Goal: Book appointment/travel/reservation

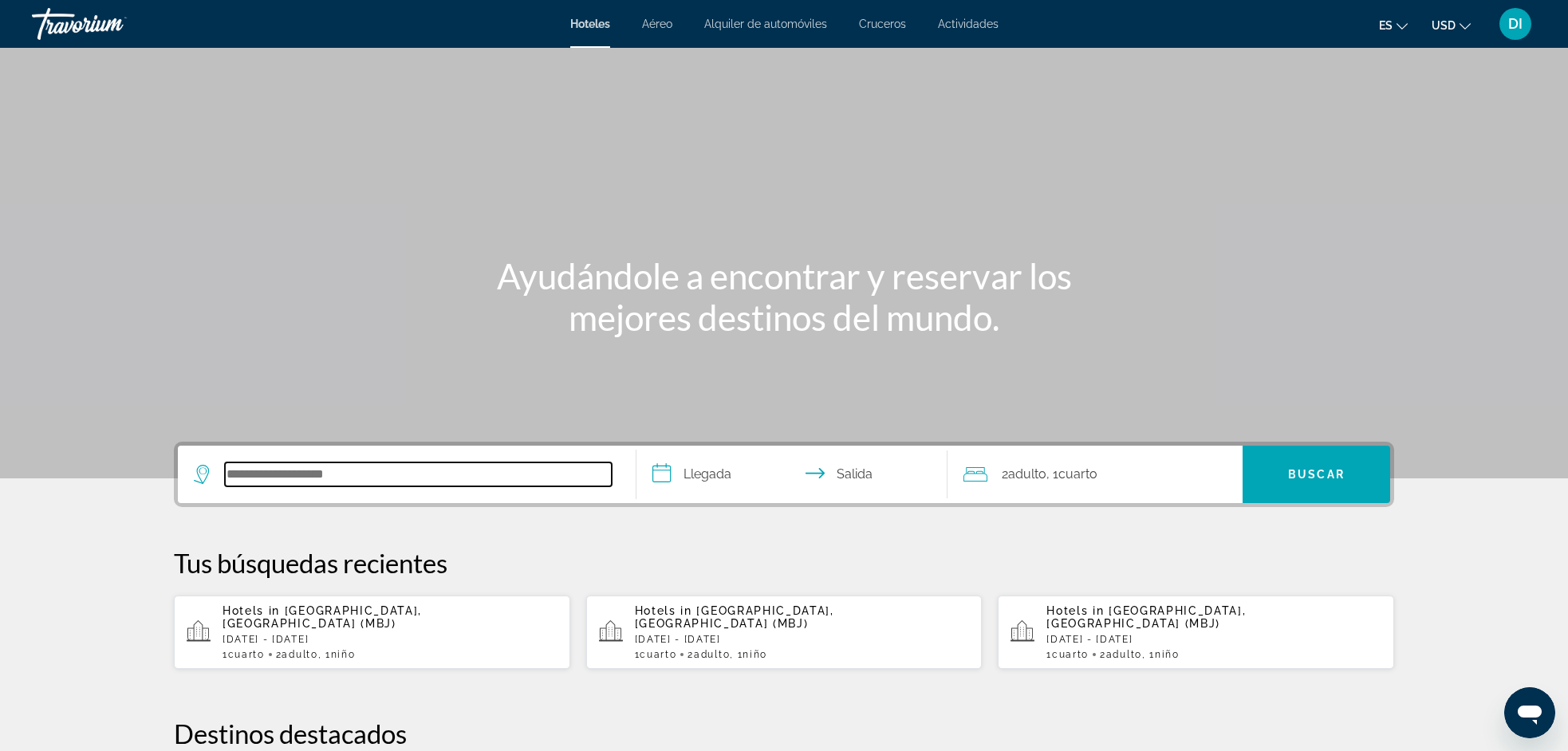
click at [324, 478] on input "Search hotel destination" at bounding box center [418, 474] width 387 height 24
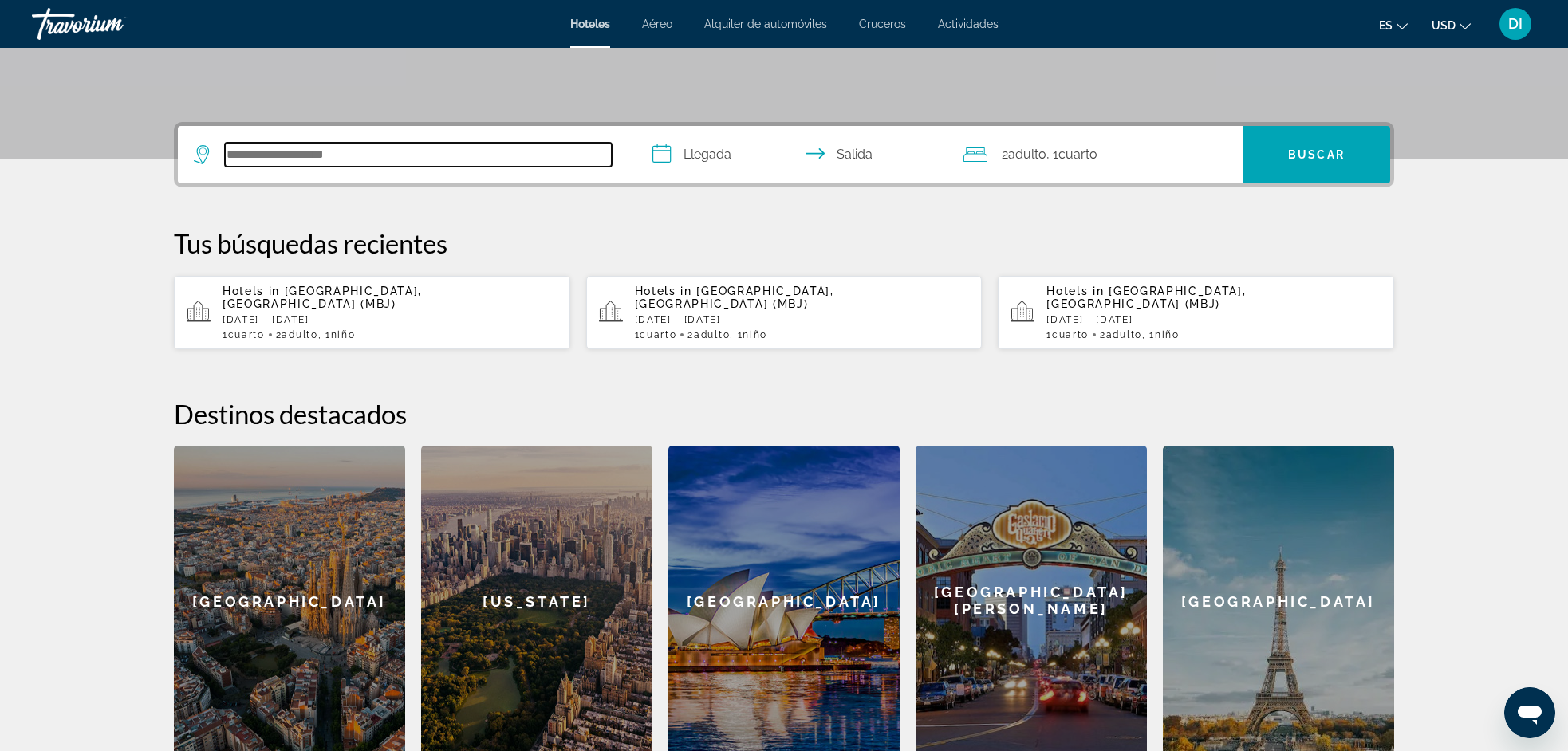
scroll to position [390, 0]
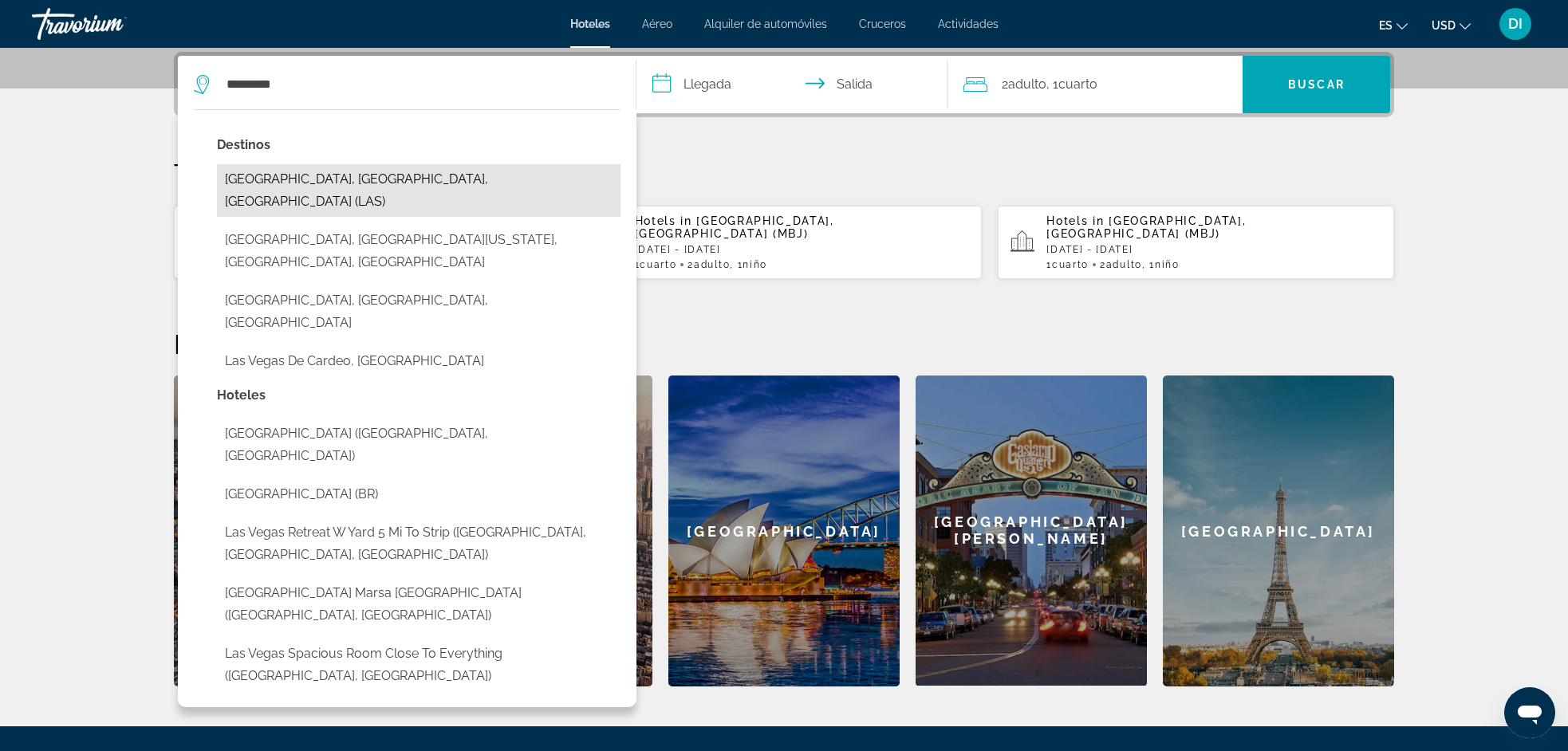
drag, startPoint x: 324, startPoint y: 478, endPoint x: 359, endPoint y: 176, distance: 304.0
click at [359, 176] on button "[GEOGRAPHIC_DATA], [GEOGRAPHIC_DATA], [GEOGRAPHIC_DATA] (LAS)" at bounding box center [419, 190] width 403 height 52
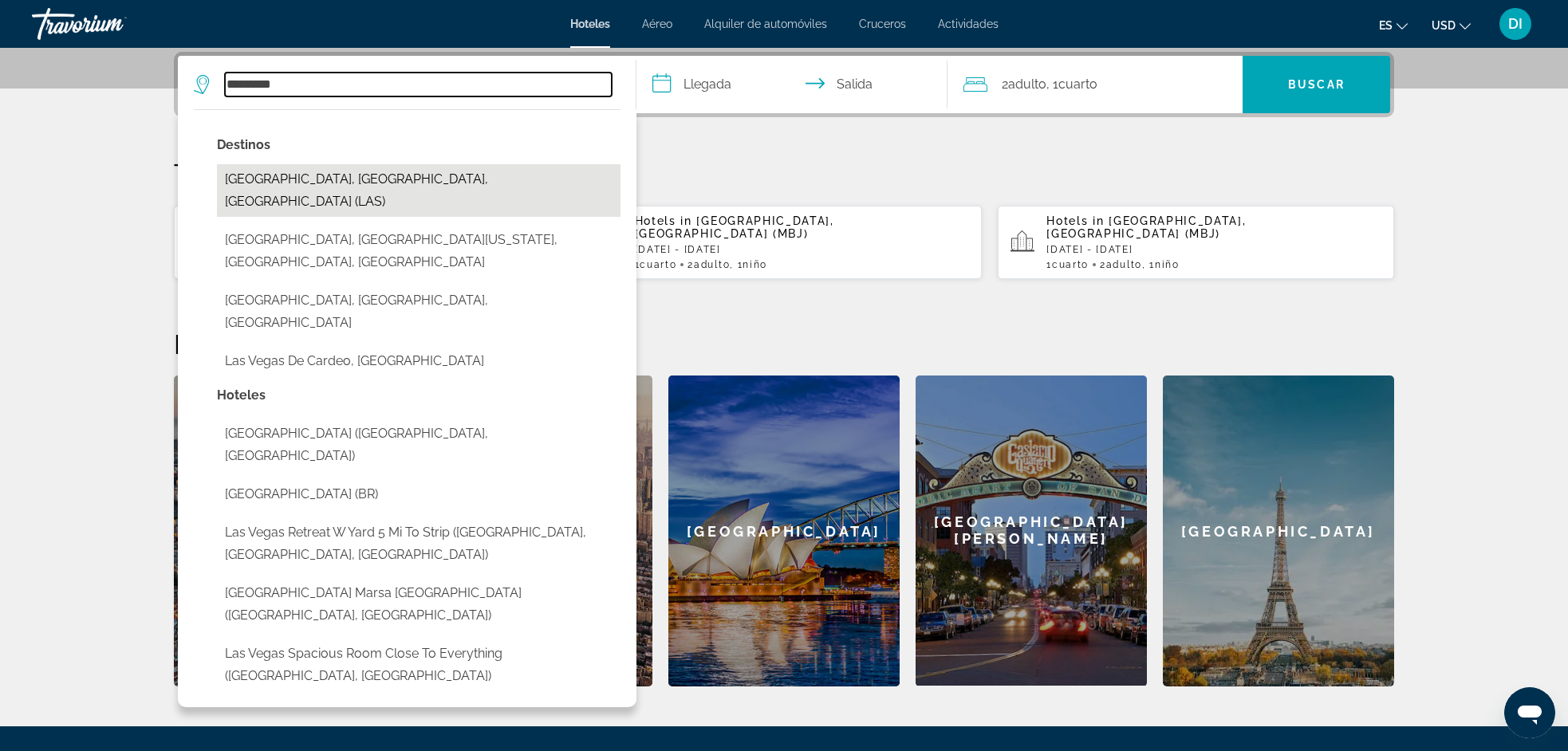
type input "**********"
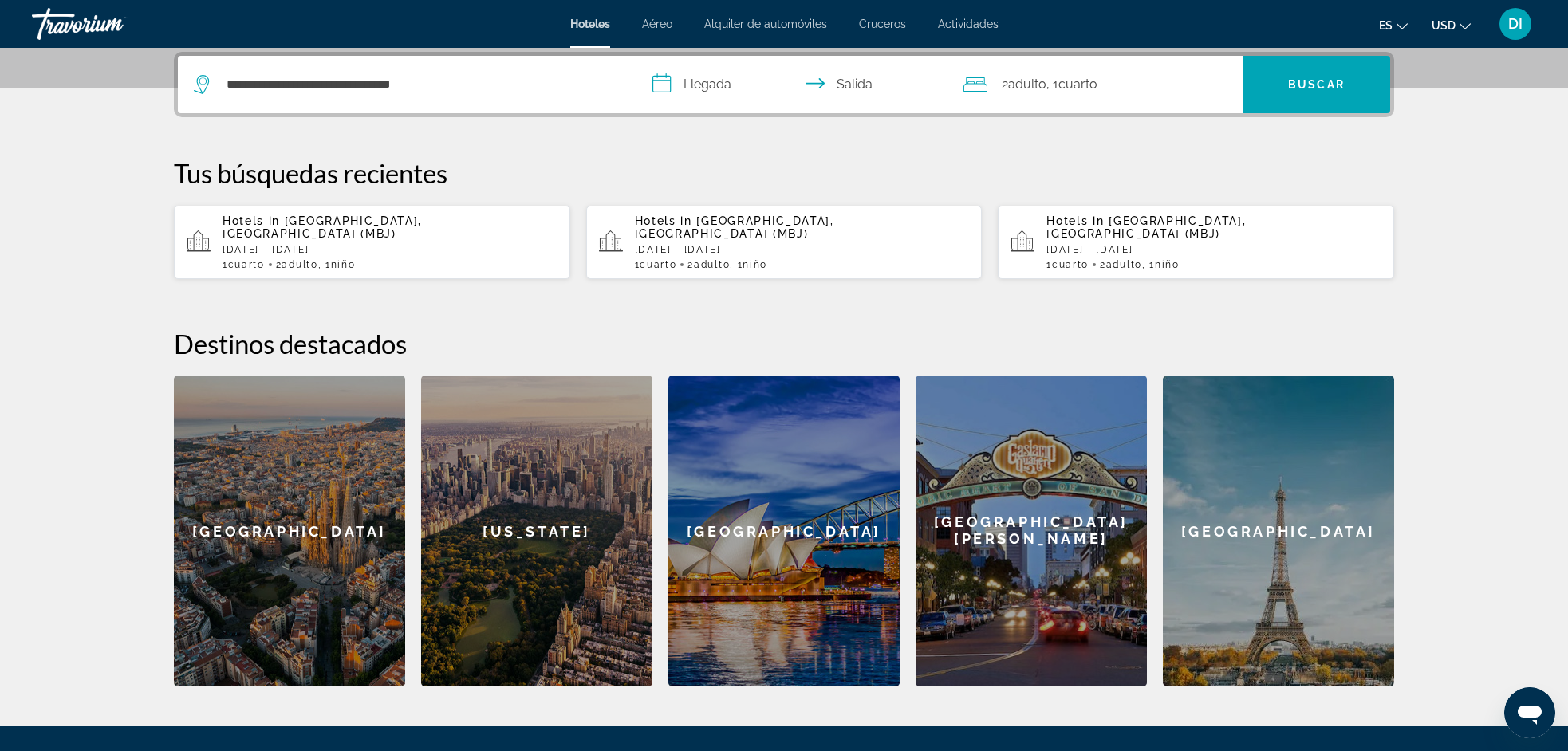
click at [666, 75] on input "**********" at bounding box center [795, 87] width 317 height 63
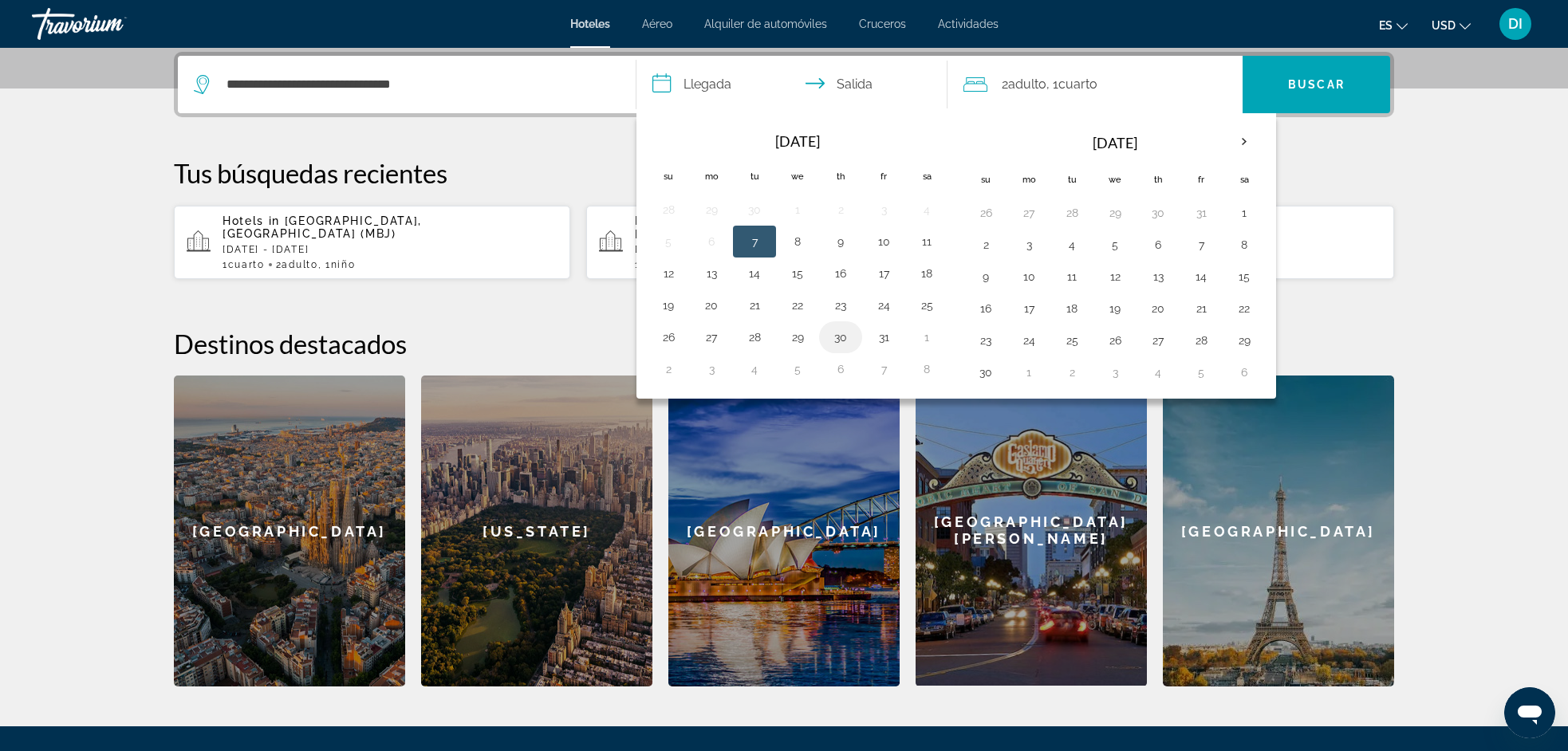
click at [841, 336] on button "30" at bounding box center [841, 337] width 26 height 22
click at [985, 243] on button "2" at bounding box center [986, 244] width 26 height 22
type input "**********"
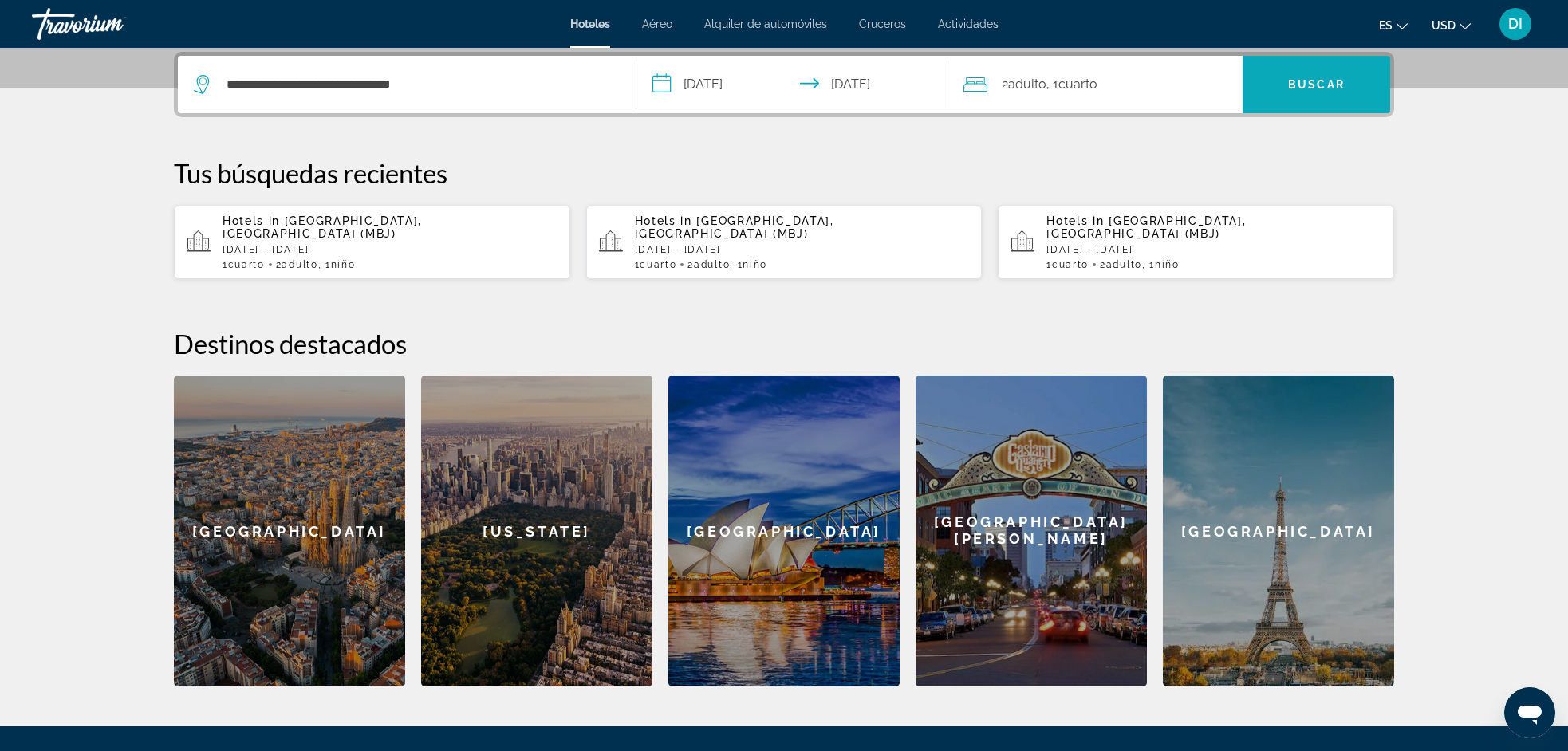
click at [1311, 84] on span "Buscar" at bounding box center [1316, 84] width 57 height 13
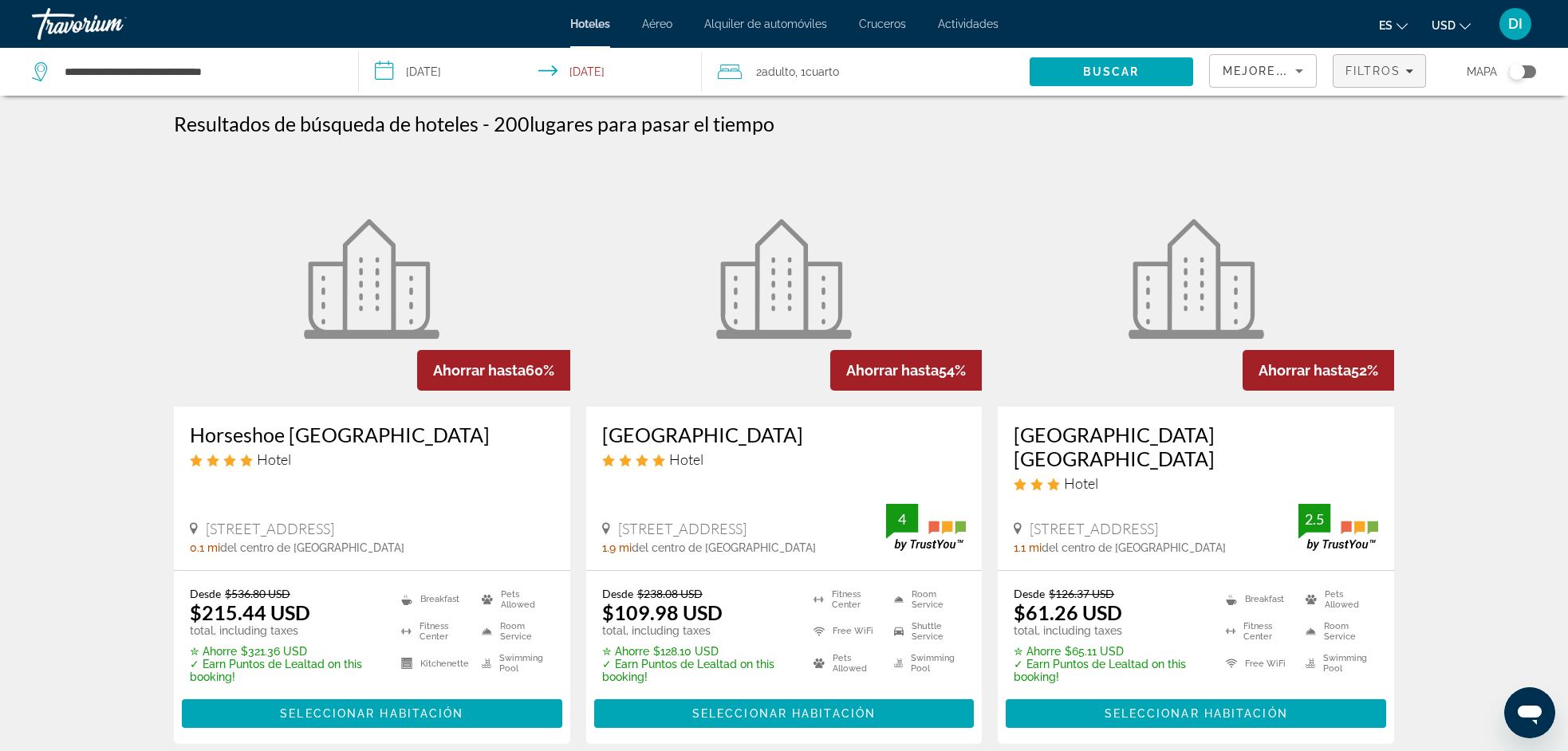
click at [1370, 78] on span "Filters" at bounding box center [1379, 70] width 93 height 39
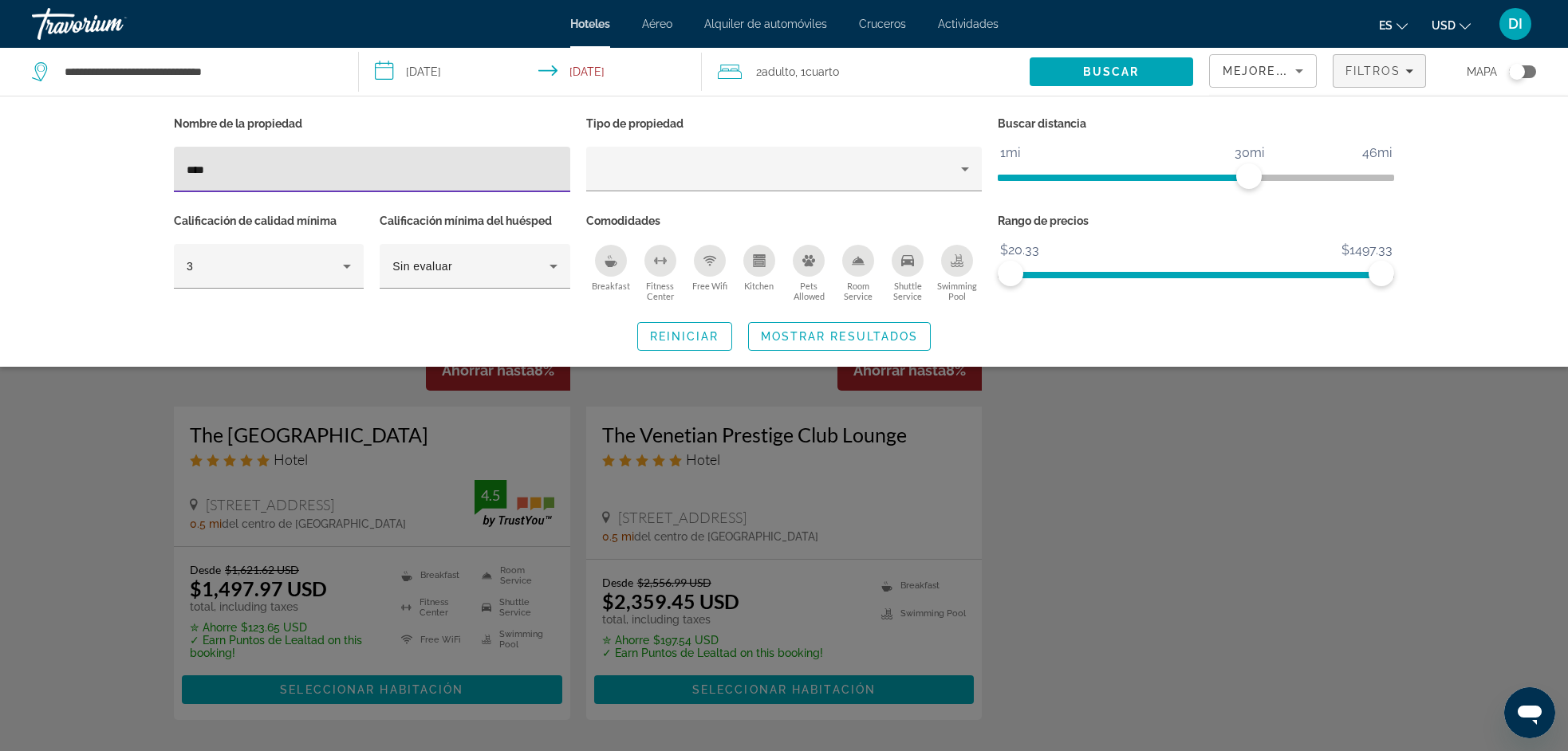
type input "****"
click at [1083, 521] on div "Search widget" at bounding box center [784, 495] width 1568 height 512
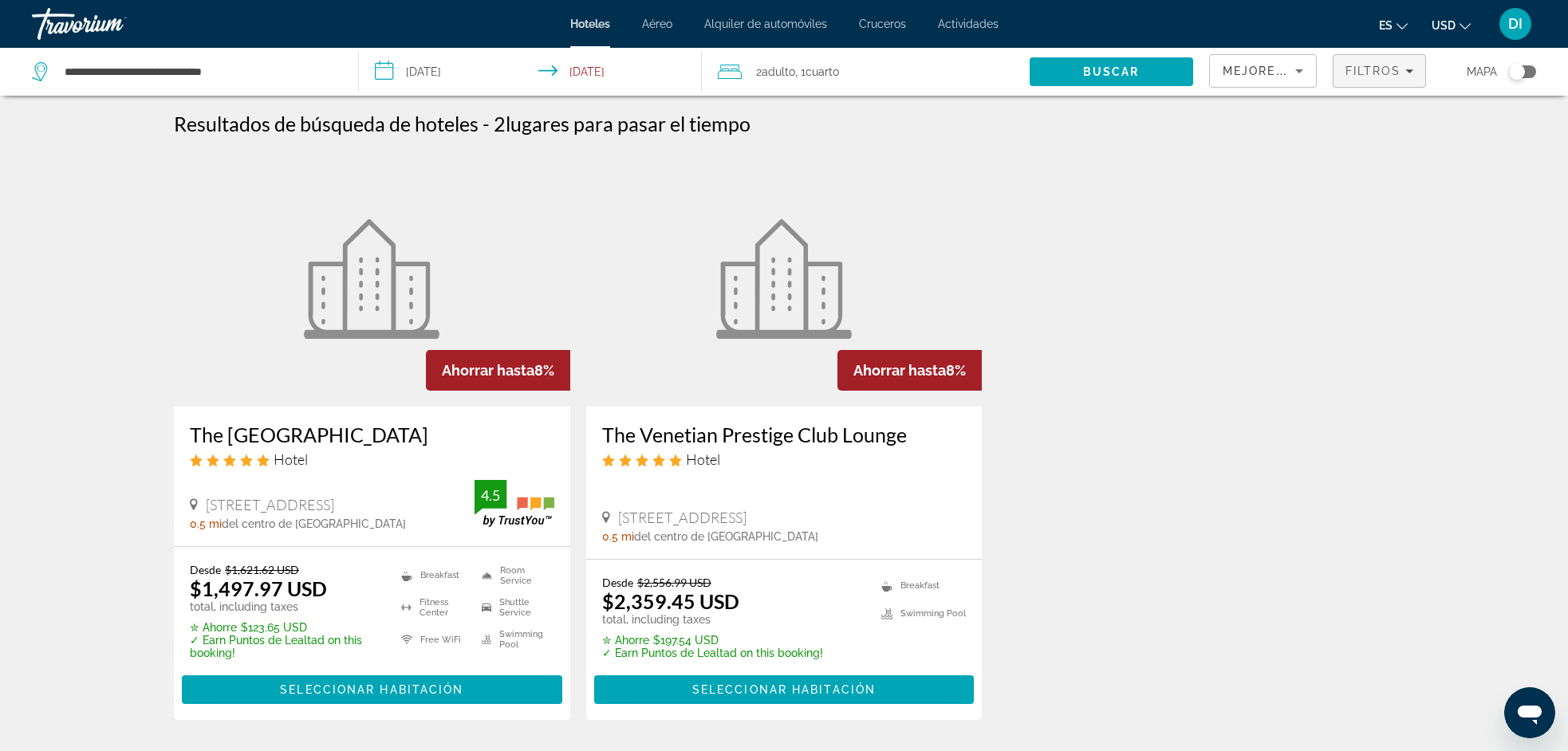
click at [1384, 69] on span "Filtros" at bounding box center [1372, 70] width 56 height 13
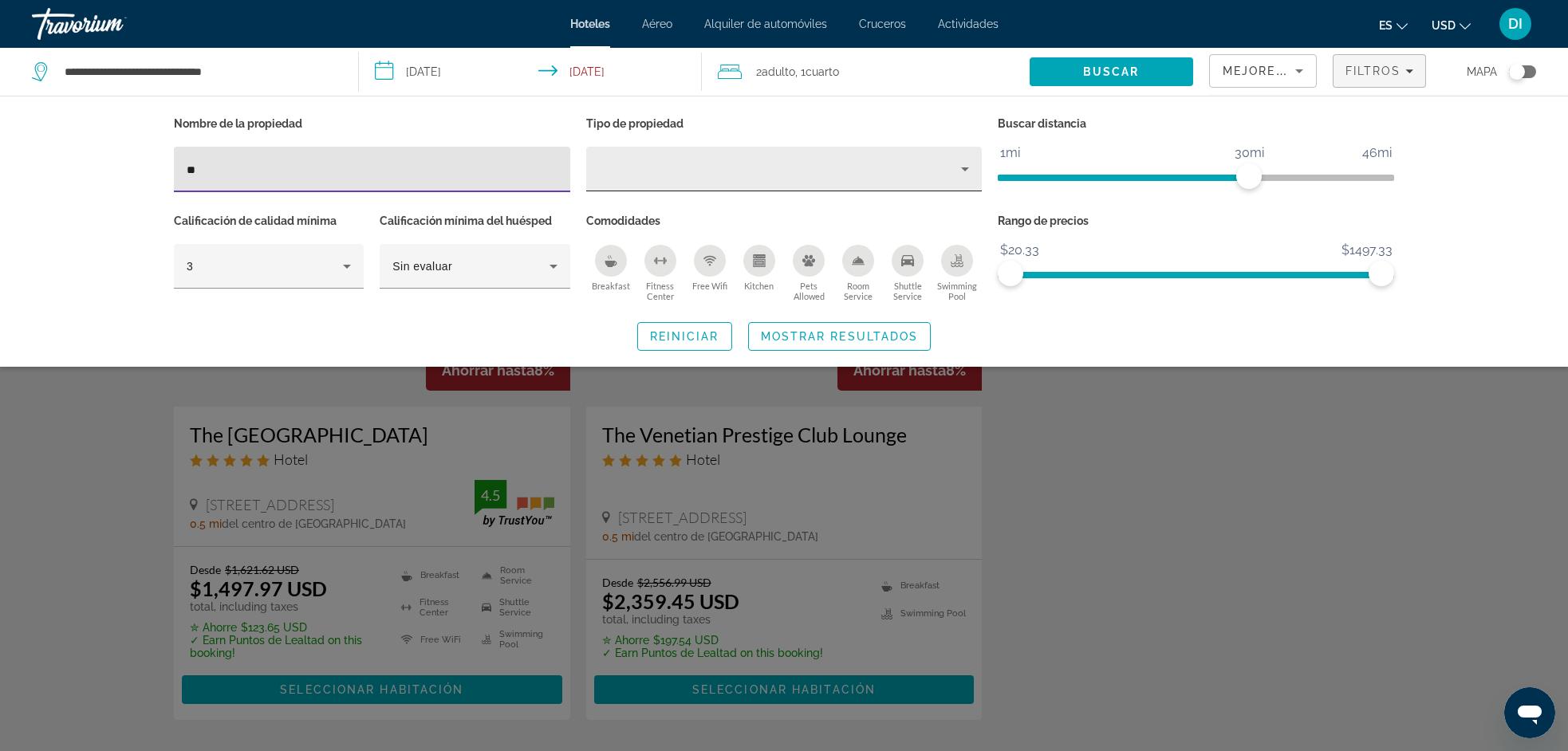
type input "*"
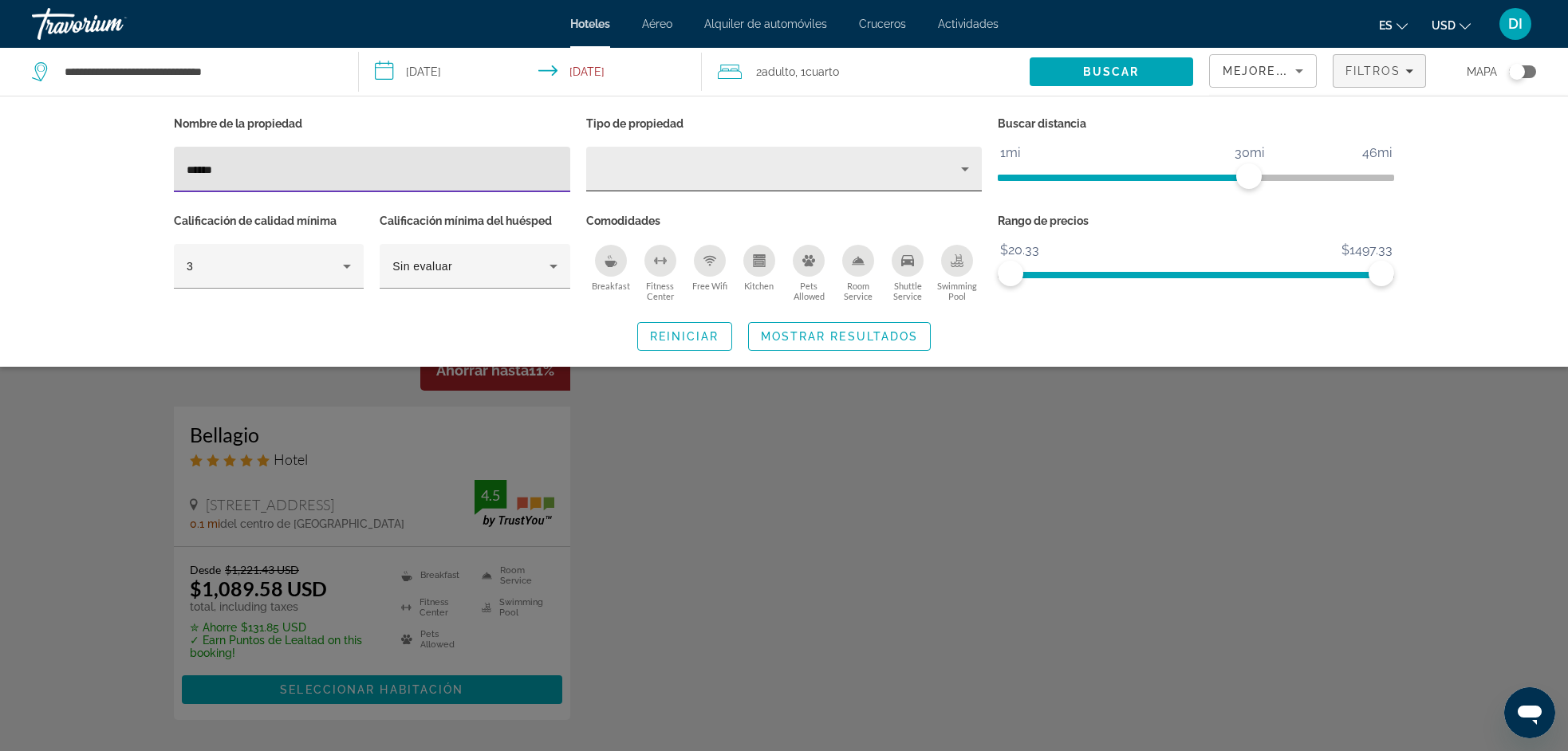
type input "*****"
drag, startPoint x: 856, startPoint y: 159, endPoint x: 688, endPoint y: 478, distance: 360.5
click at [688, 478] on div "Search widget" at bounding box center [784, 495] width 1568 height 512
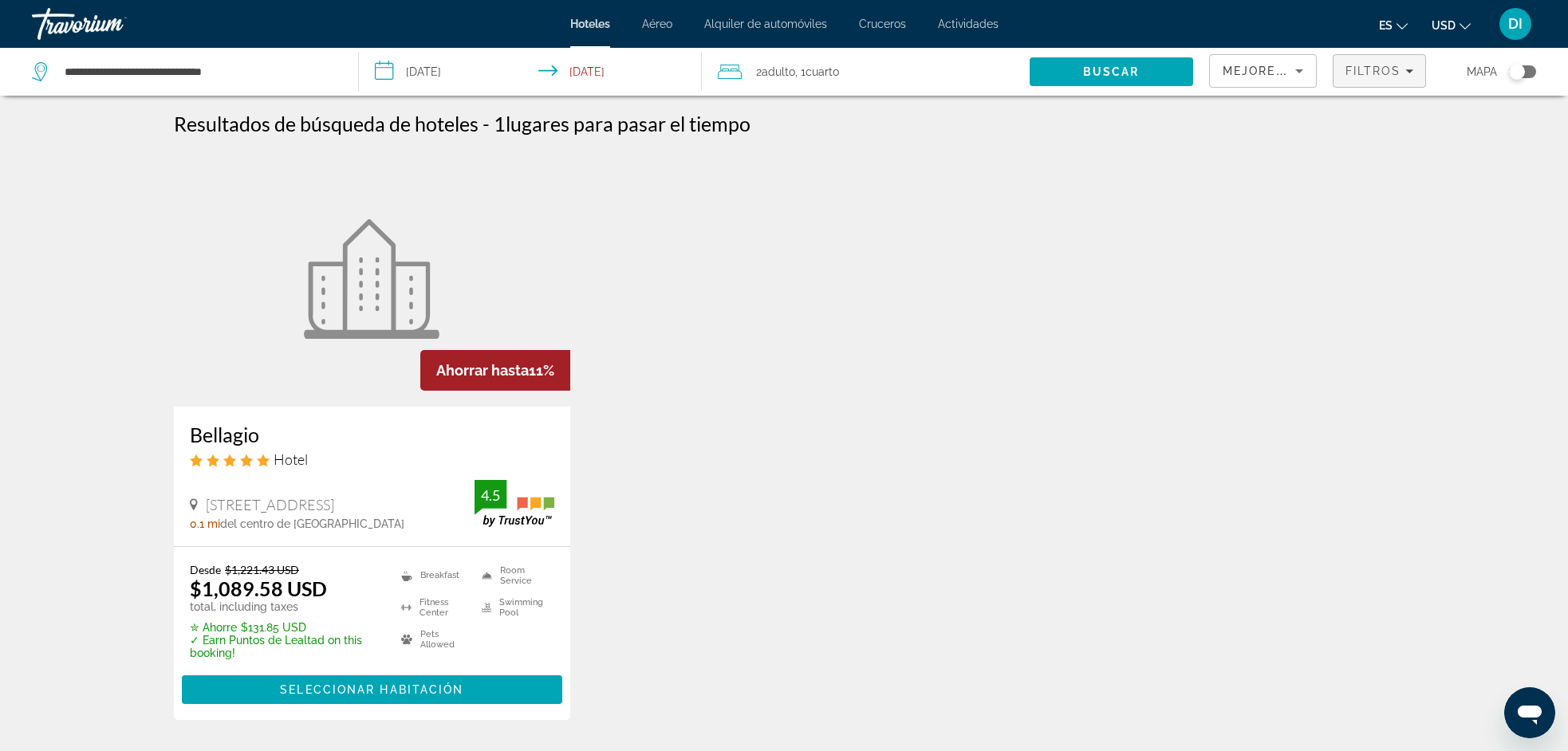
click at [1369, 79] on span "Filters" at bounding box center [1379, 70] width 93 height 39
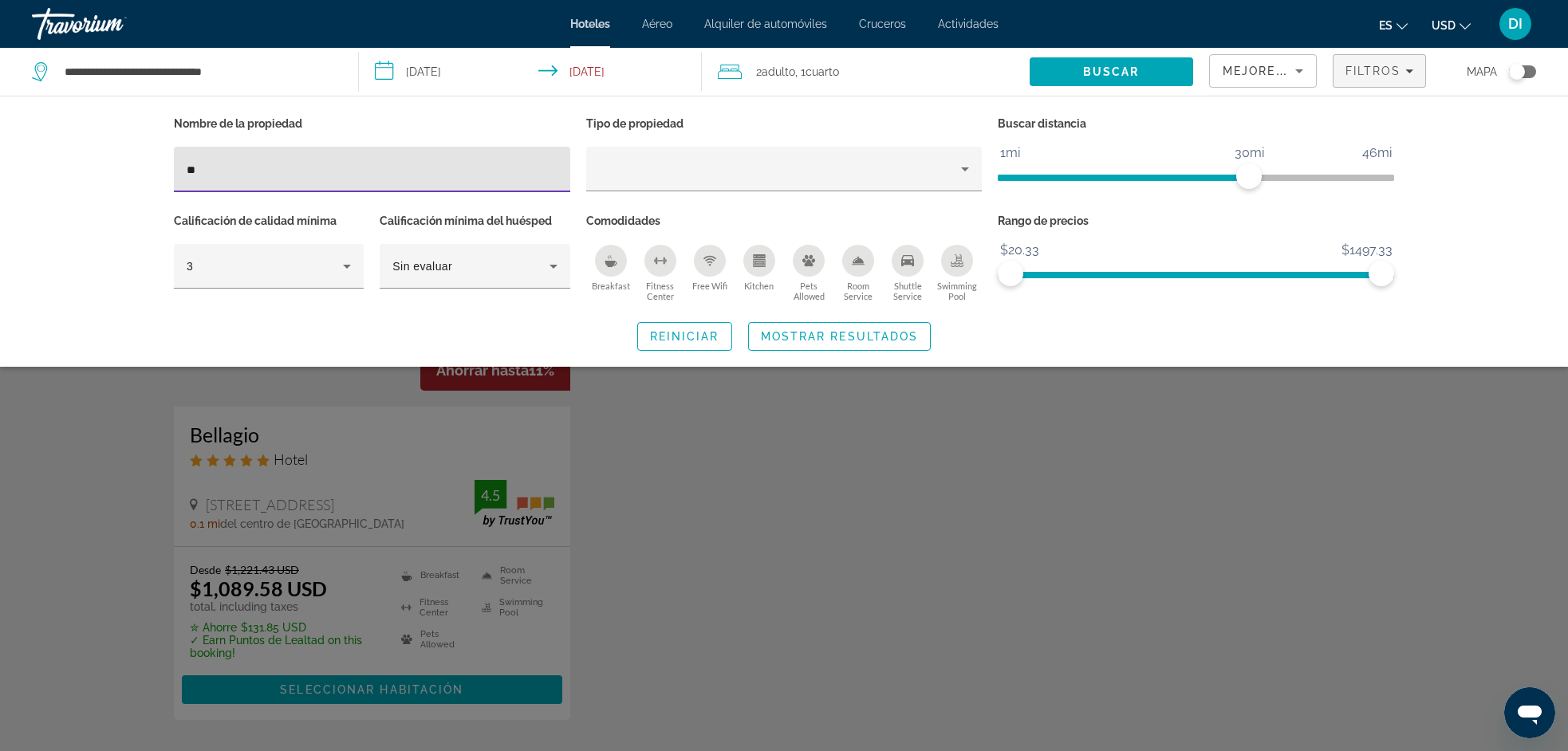
type input "*"
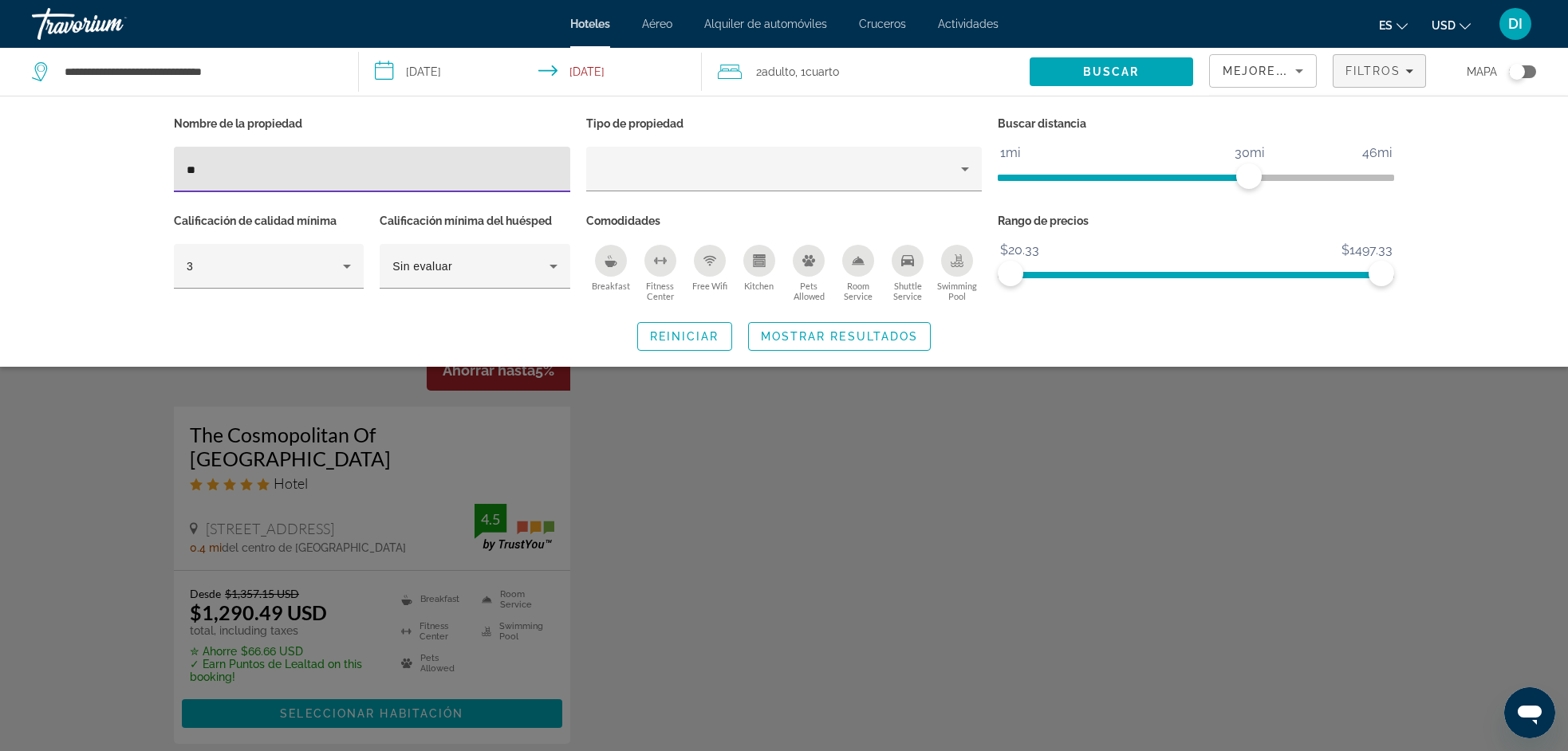
type input "*"
type input "*****"
drag, startPoint x: 809, startPoint y: 240, endPoint x: 605, endPoint y: 474, distance: 310.4
click at [605, 474] on div "Search widget" at bounding box center [784, 495] width 1568 height 512
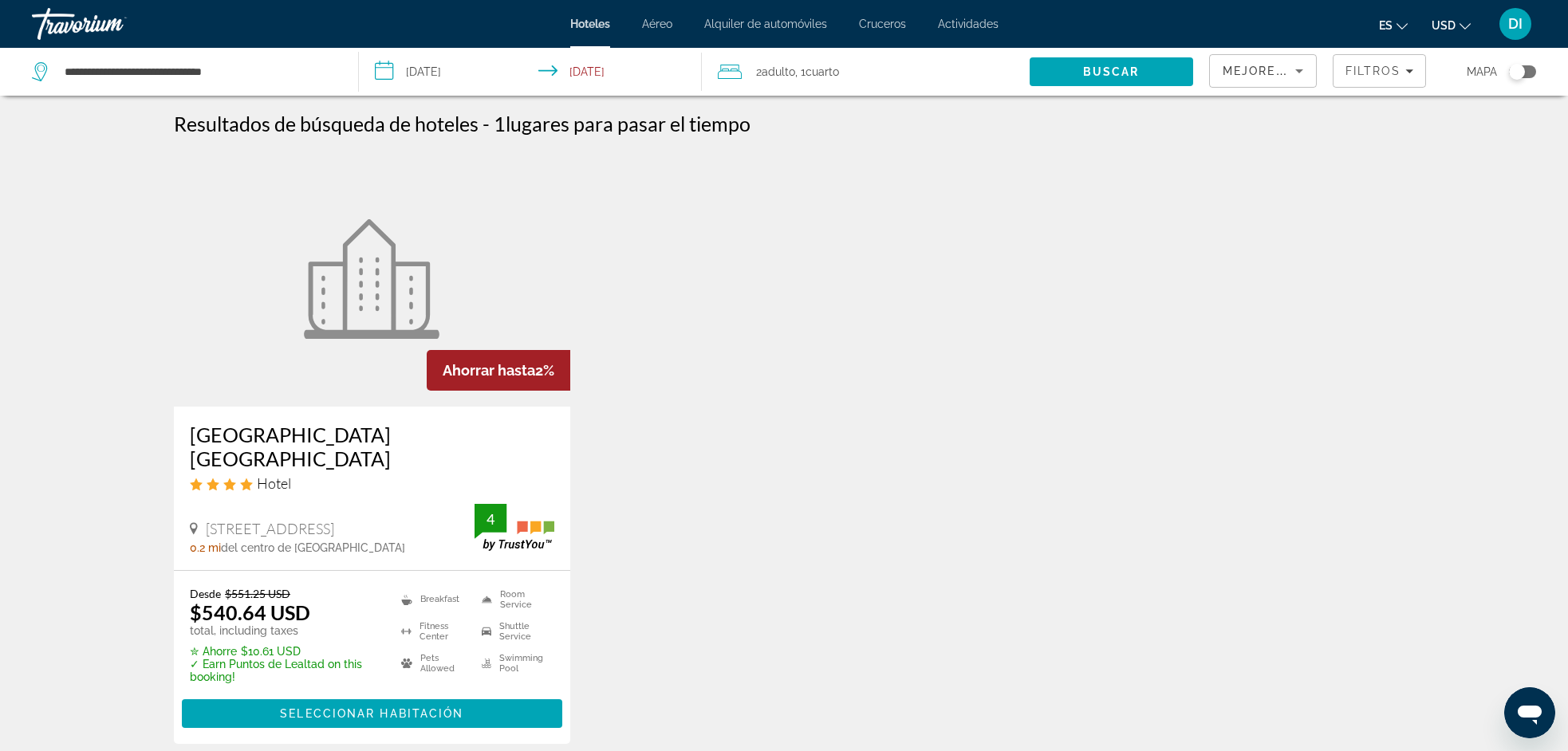
click at [358, 331] on img "Main content" at bounding box center [371, 279] width 136 height 119
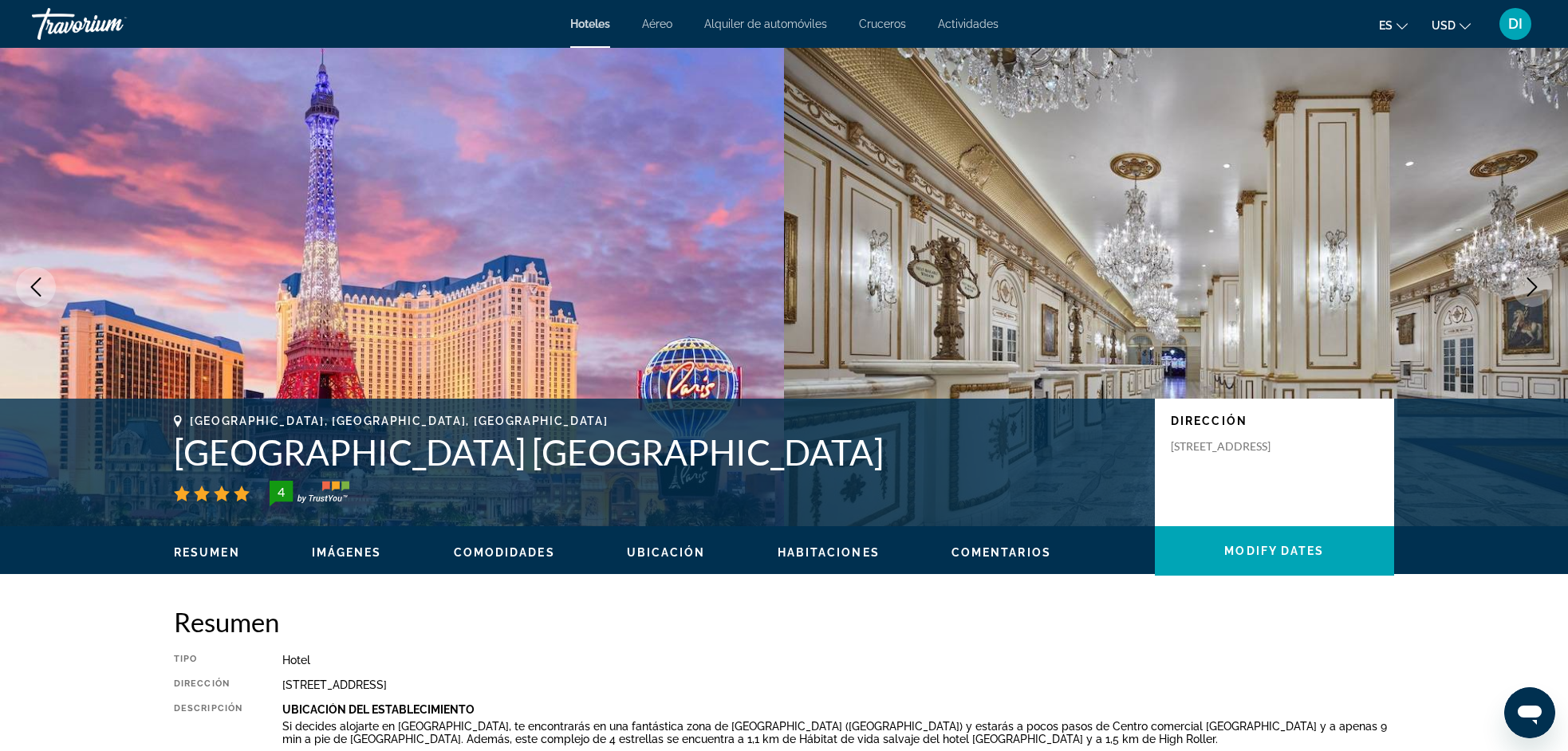
click at [352, 556] on span "Imágenes" at bounding box center [347, 552] width 70 height 13
click at [33, 290] on icon "Previous image" at bounding box center [36, 287] width 19 height 19
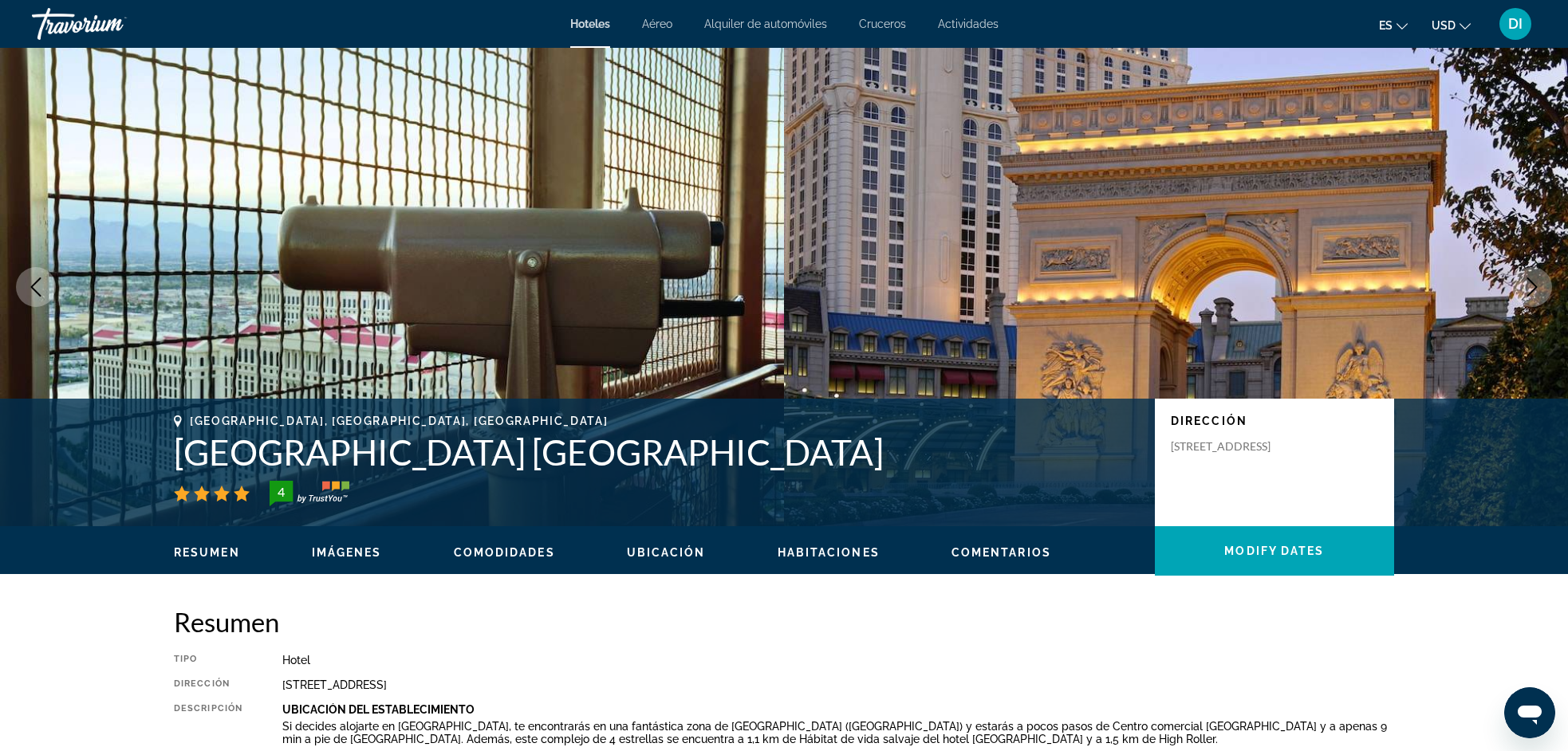
click at [357, 552] on span "Imágenes" at bounding box center [347, 552] width 70 height 13
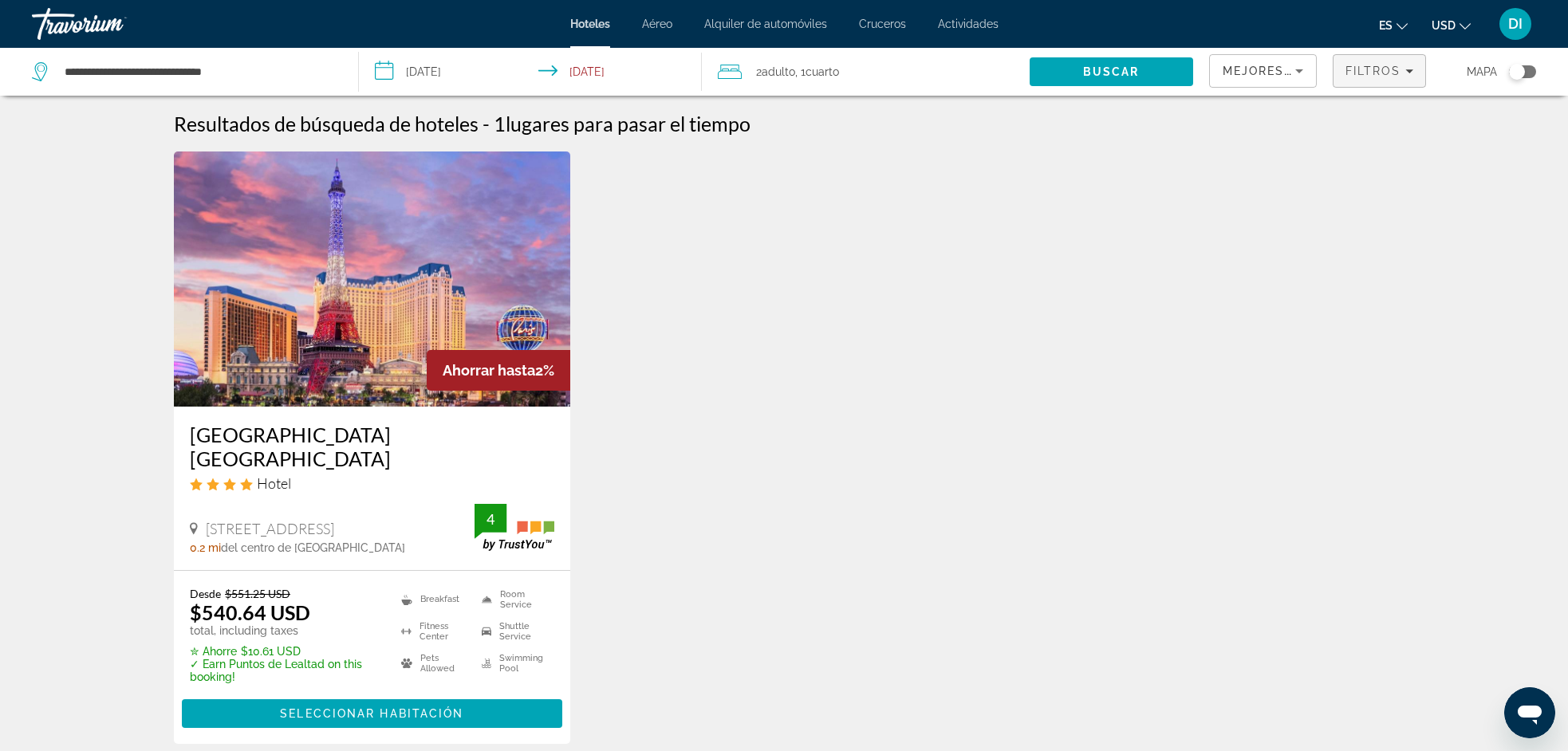
click at [1363, 68] on span "Filtros" at bounding box center [1372, 70] width 56 height 13
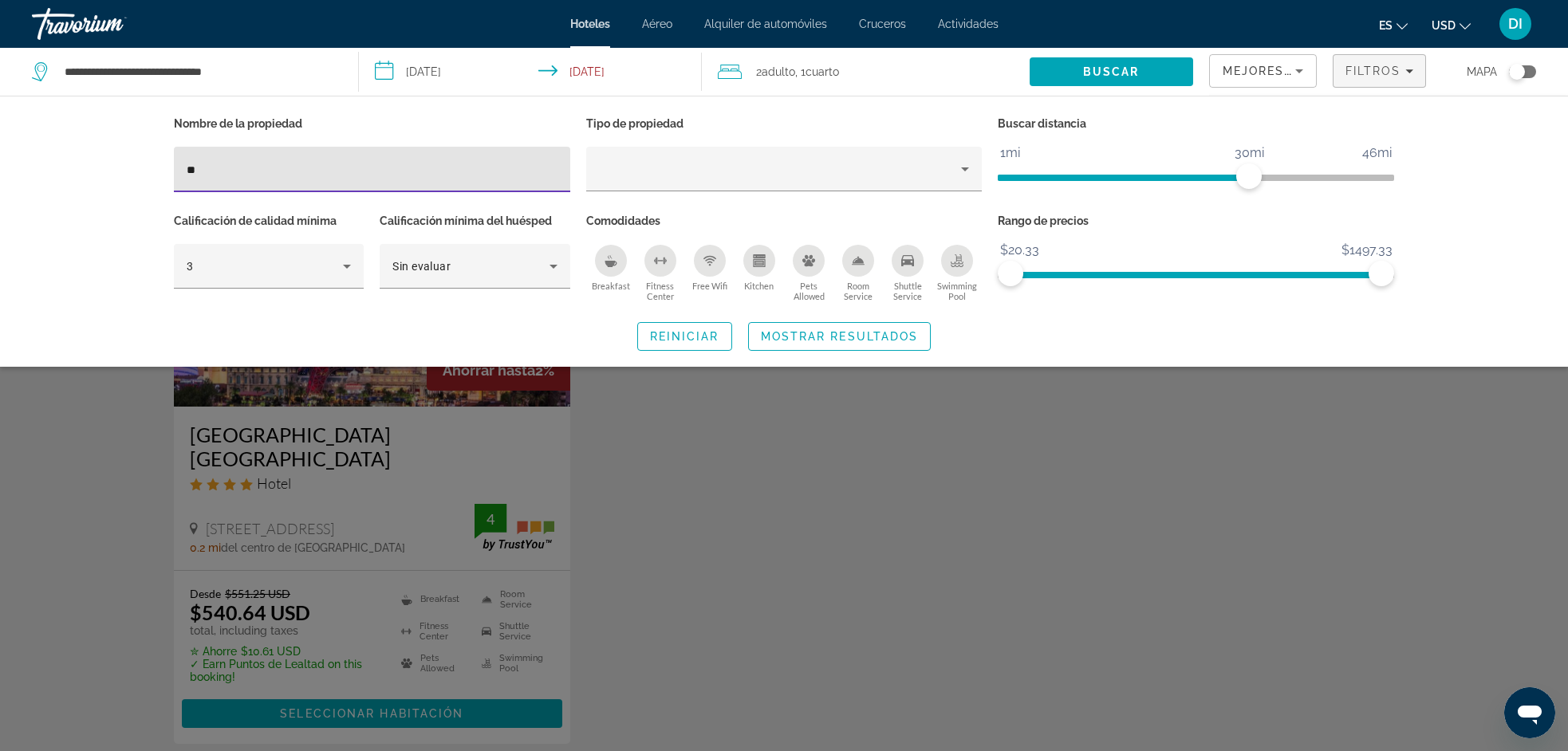
type input "*"
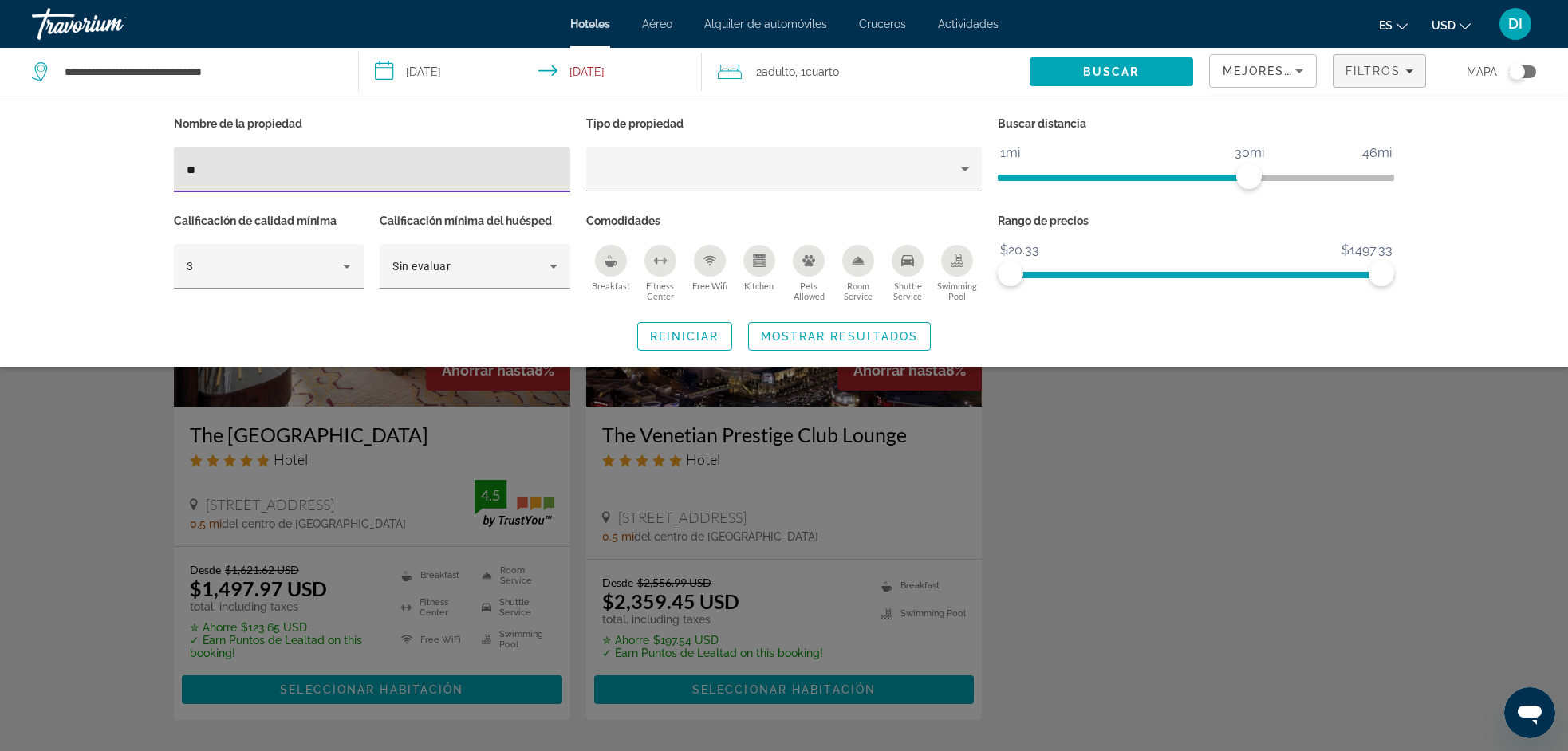
type input "*"
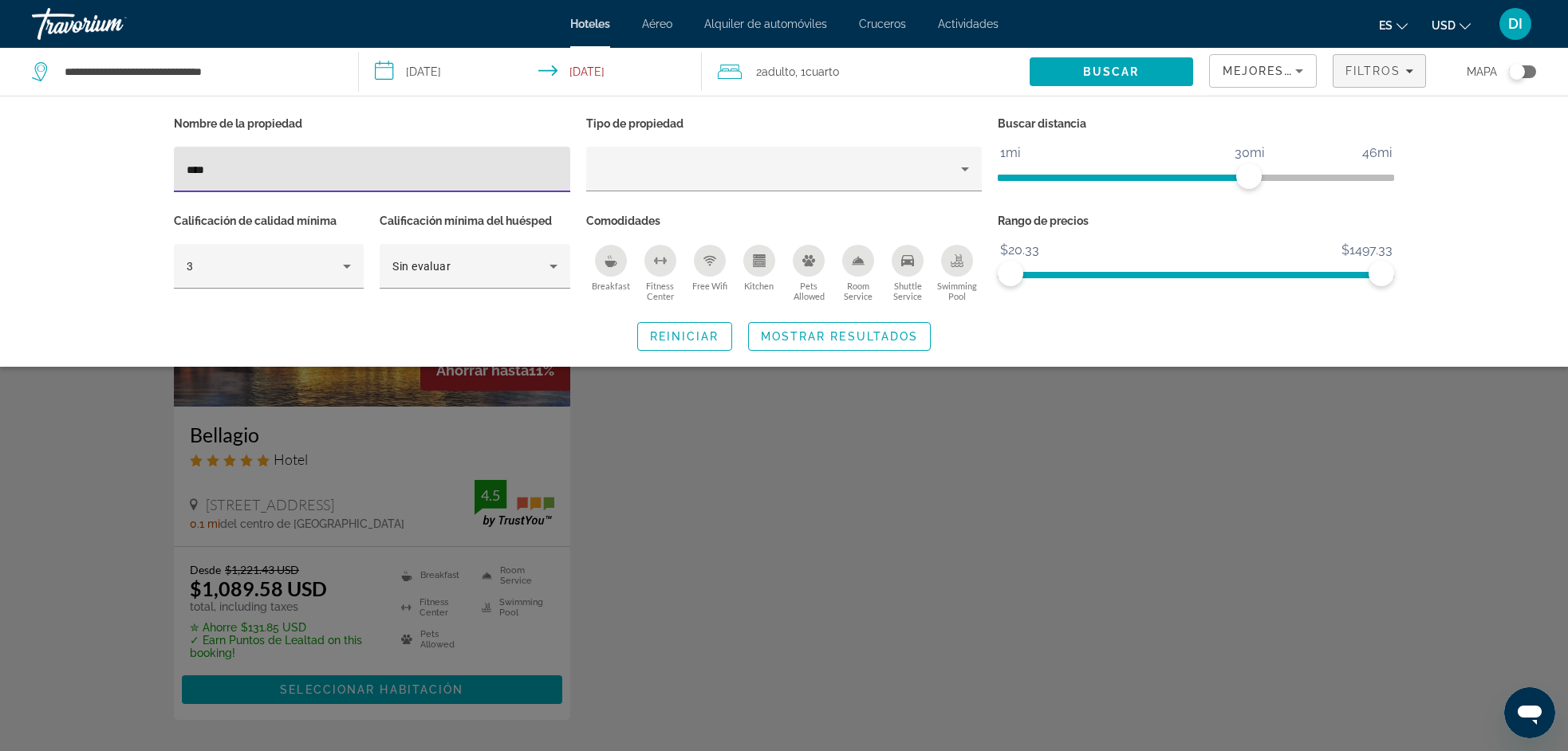
type input "****"
click at [395, 451] on div "Search widget" at bounding box center [784, 495] width 1568 height 512
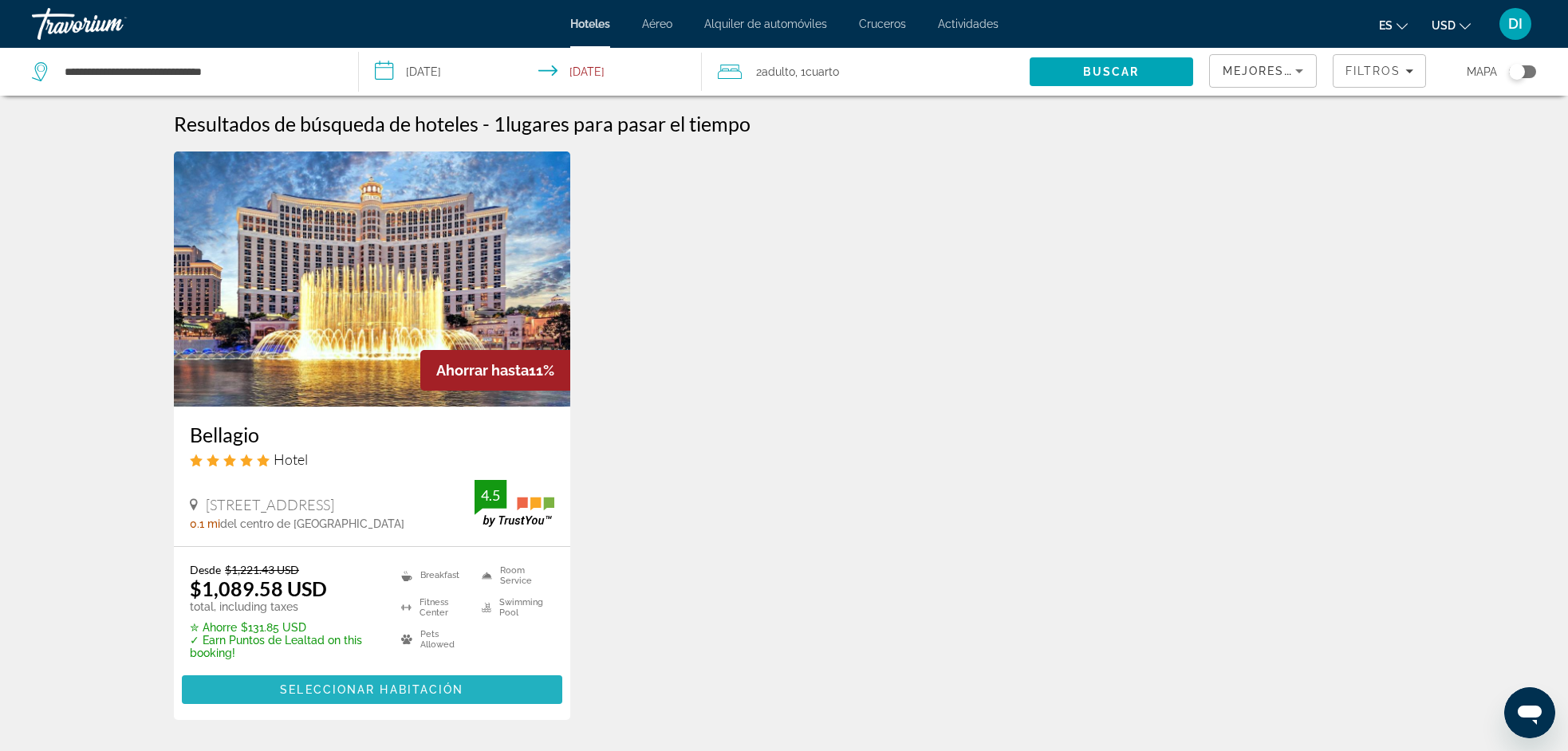
click at [331, 679] on span "Main content" at bounding box center [371, 689] width 380 height 39
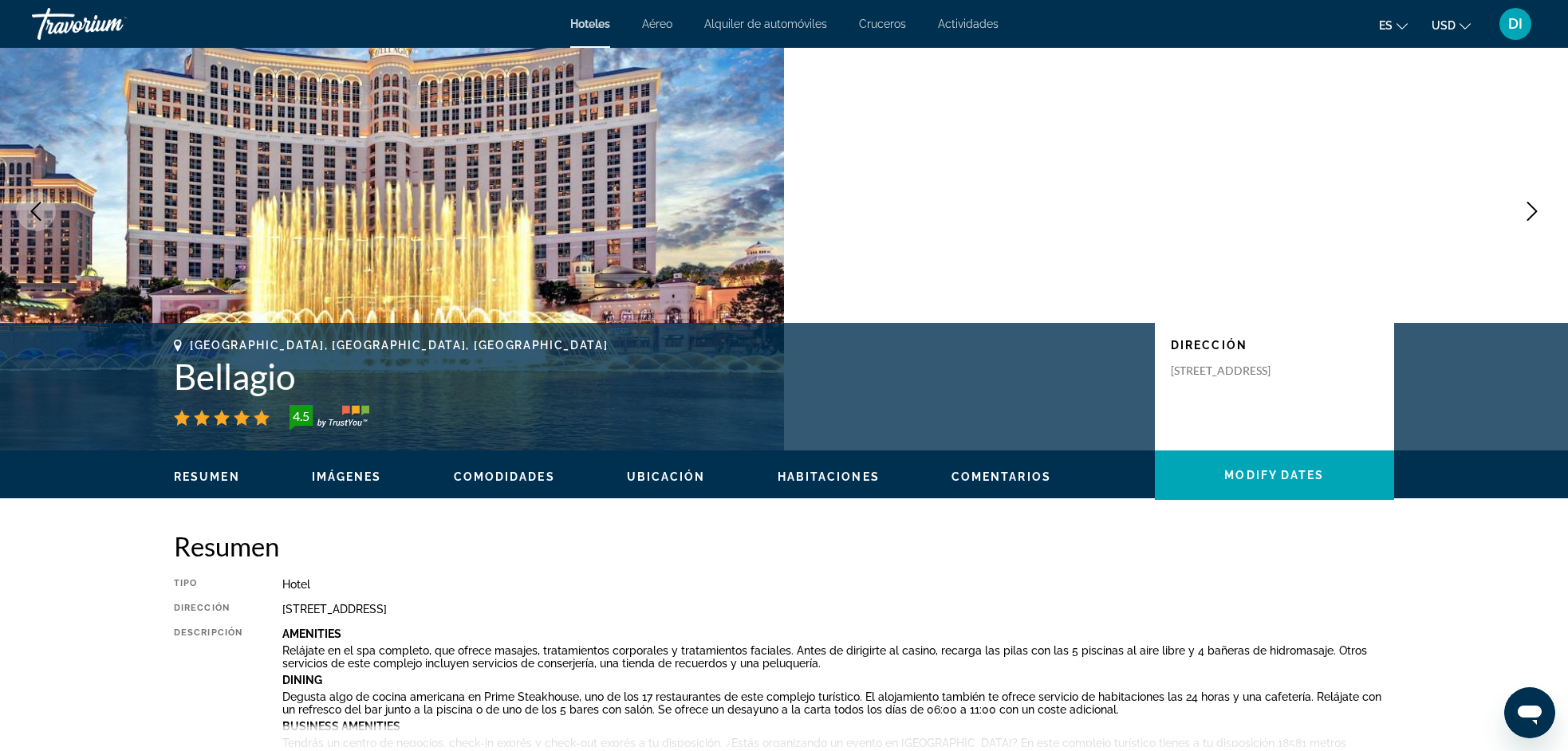
scroll to position [79, 0]
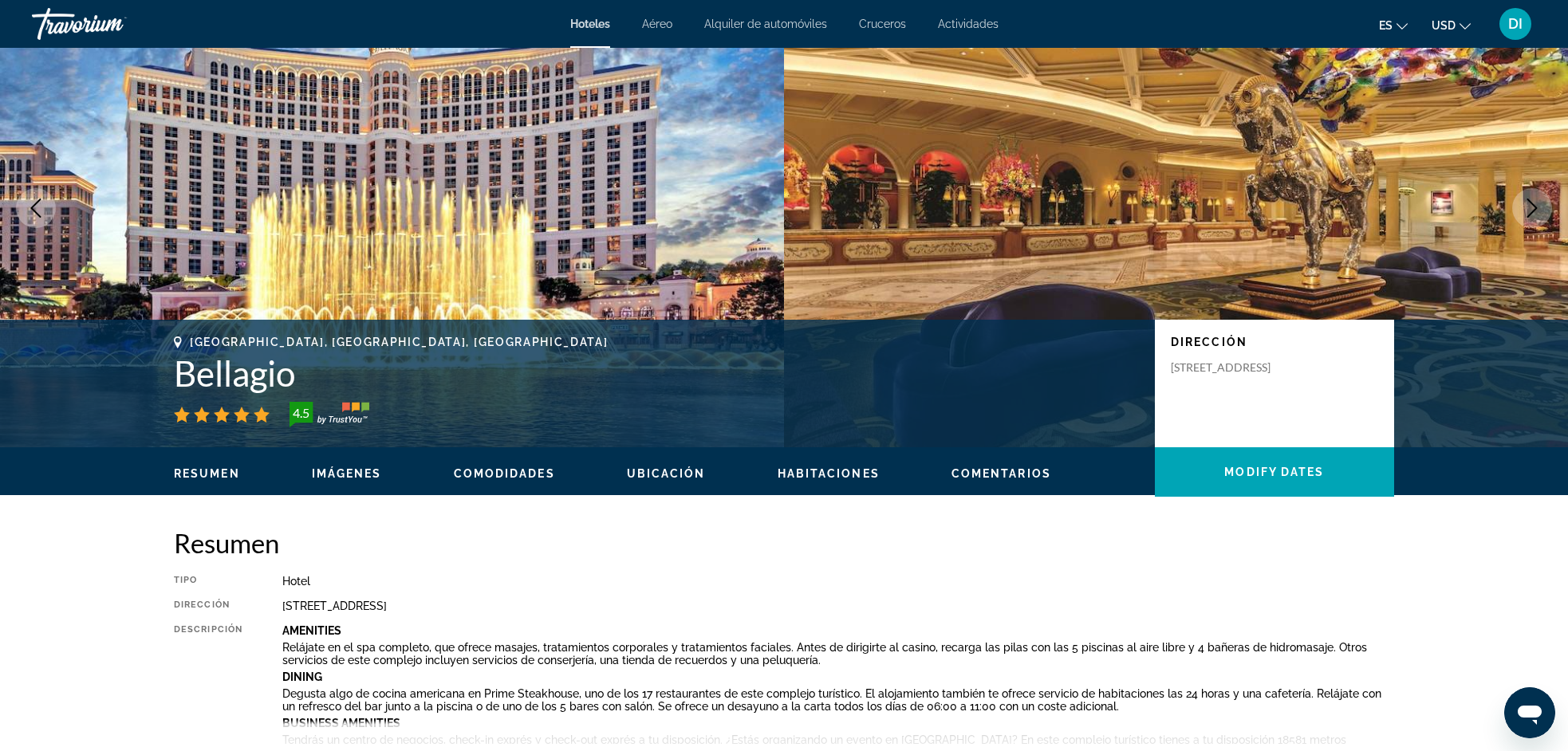
click at [1528, 208] on icon "Next image" at bounding box center [1532, 207] width 19 height 19
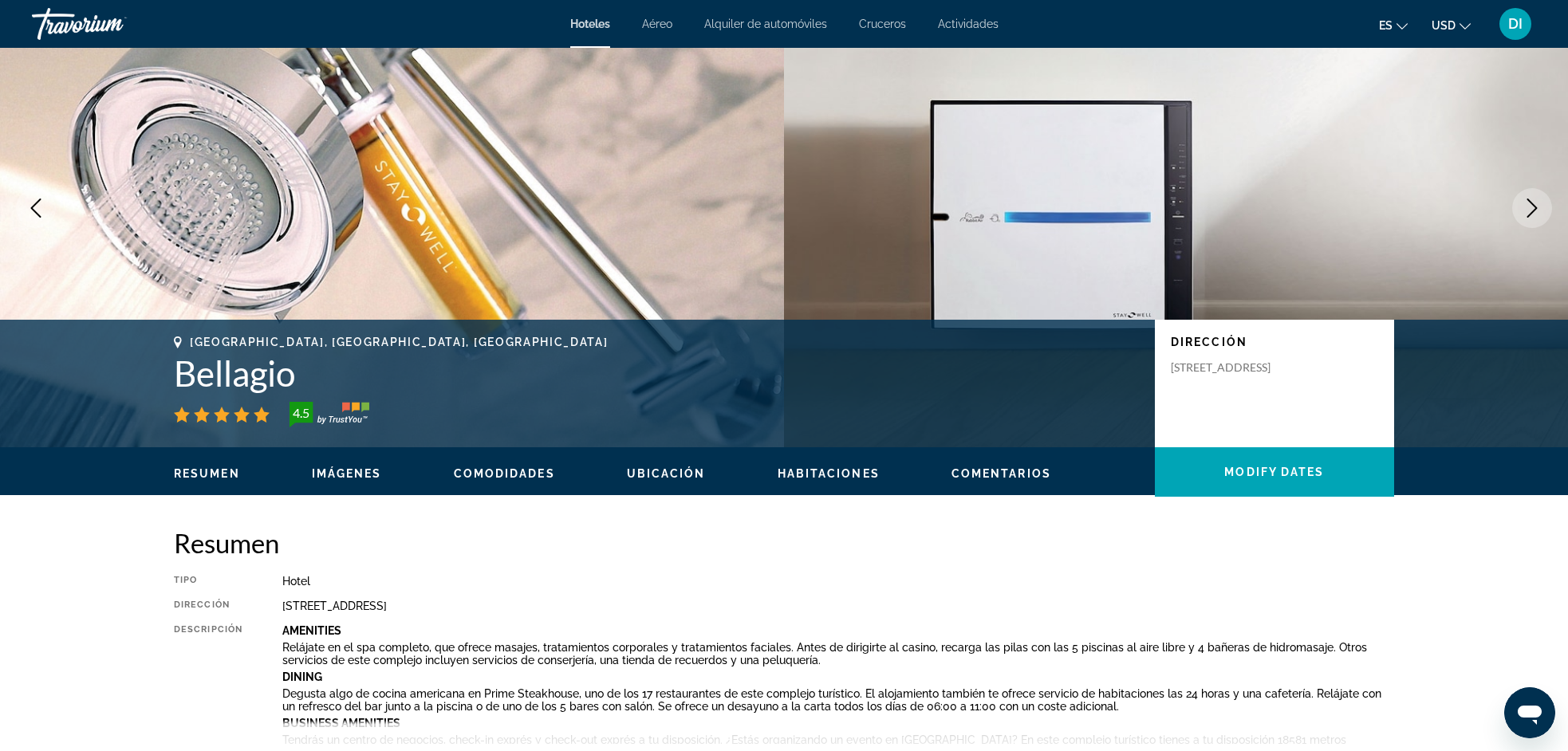
click at [1177, 208] on img "Main content" at bounding box center [1176, 208] width 784 height 478
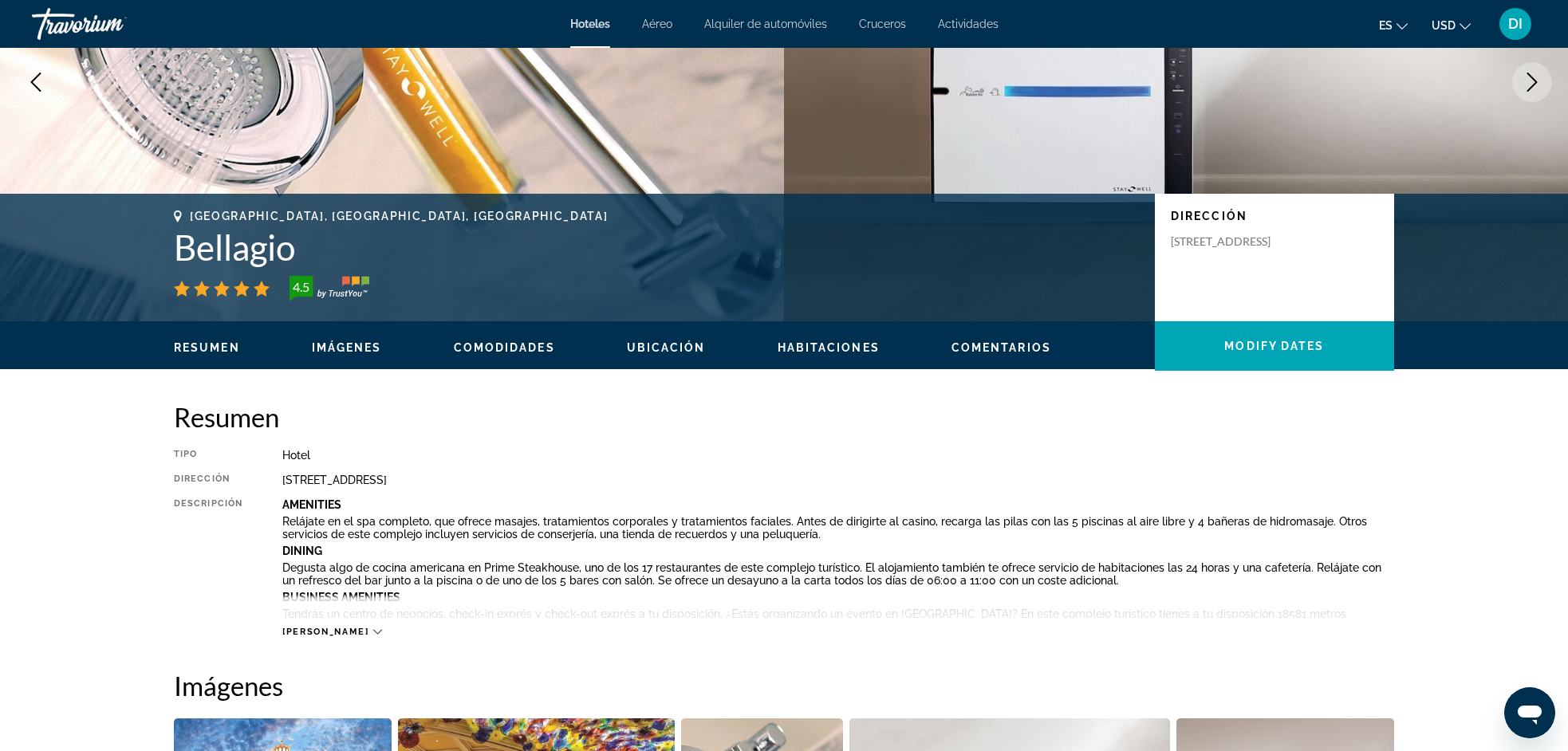
scroll to position [0, 0]
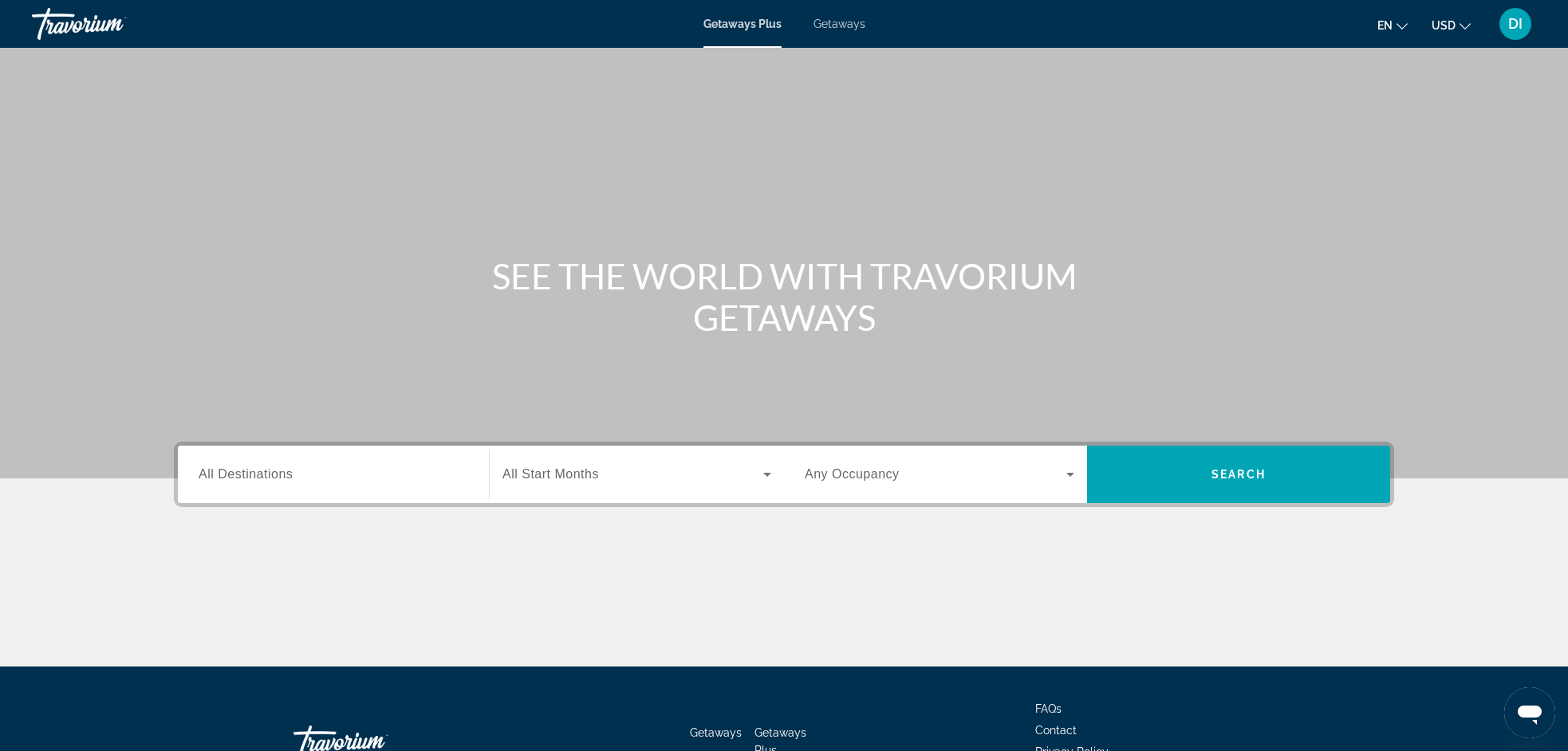
click at [321, 467] on input "Destination All Destinations" at bounding box center [333, 475] width 269 height 19
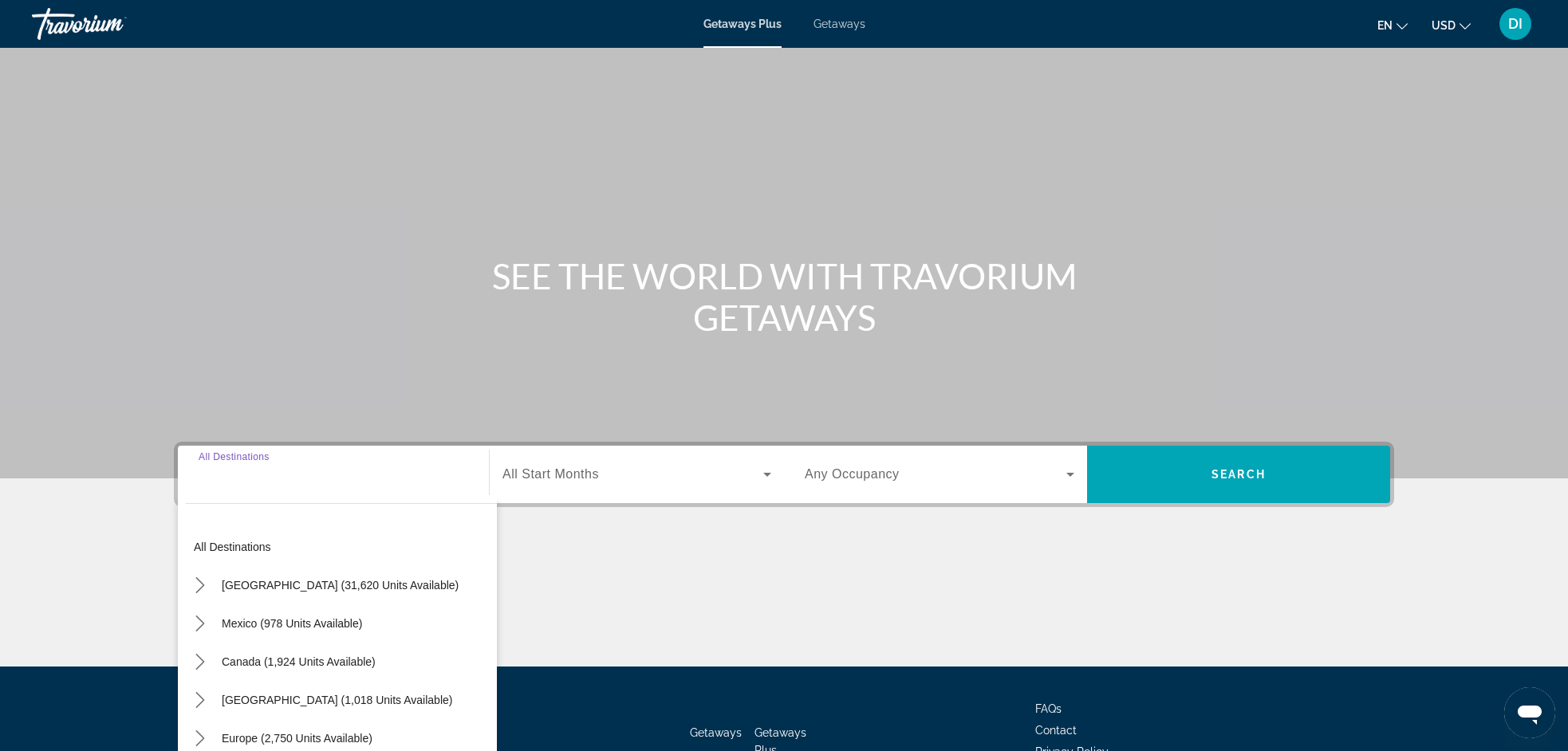
scroll to position [111, 0]
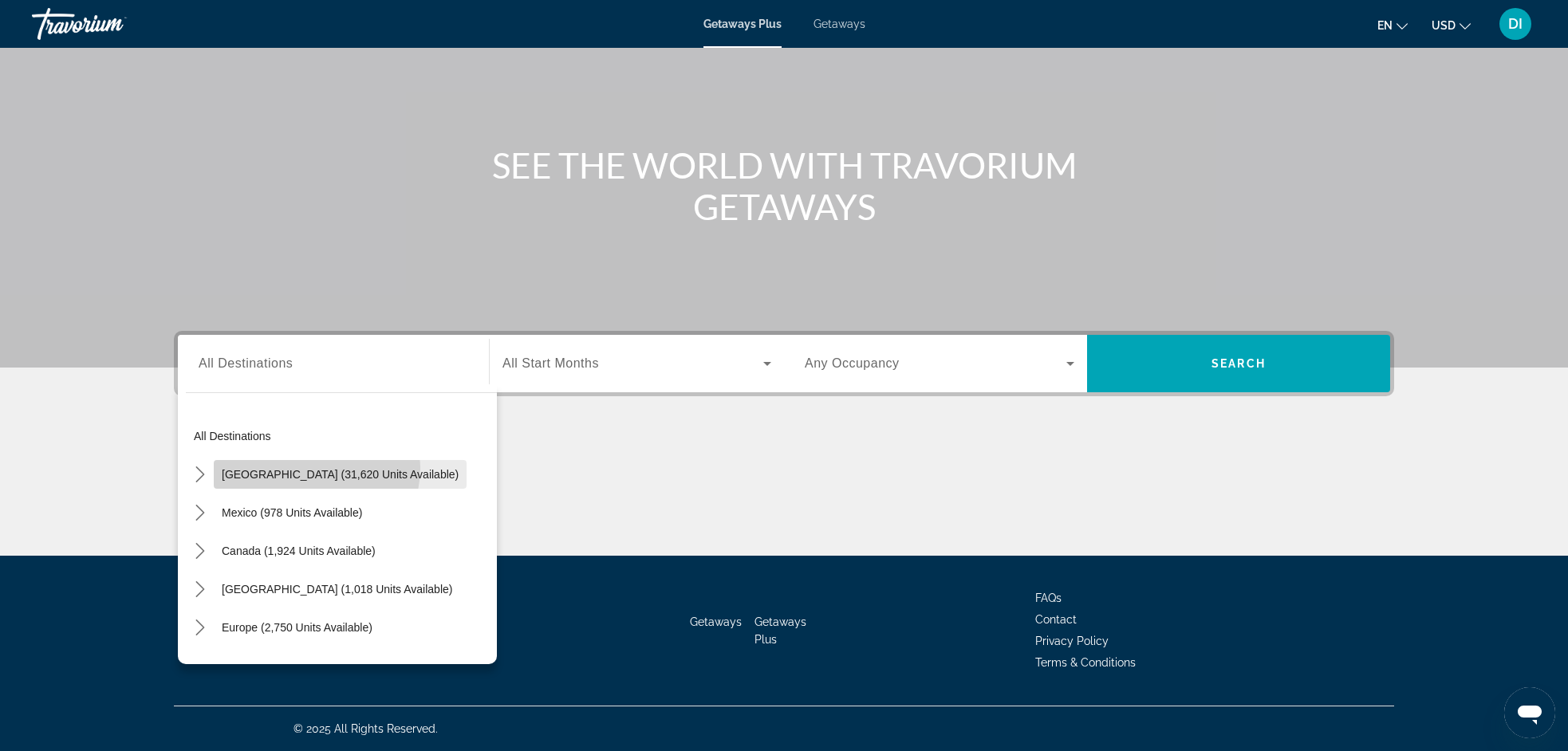
click at [316, 468] on span "[GEOGRAPHIC_DATA] (31,620 units available)" at bounding box center [340, 474] width 237 height 13
type input "**********"
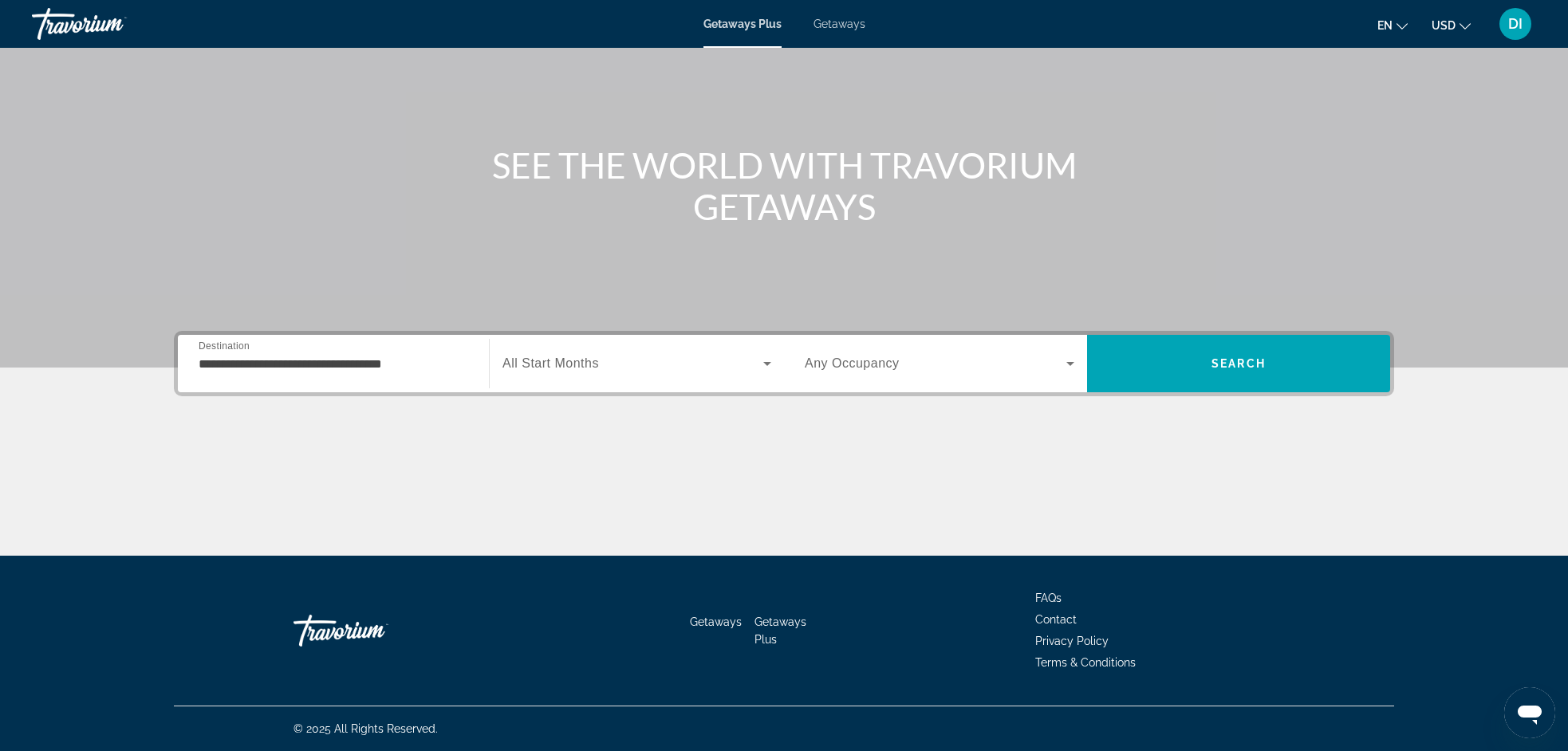
click at [304, 375] on div "**********" at bounding box center [333, 363] width 269 height 45
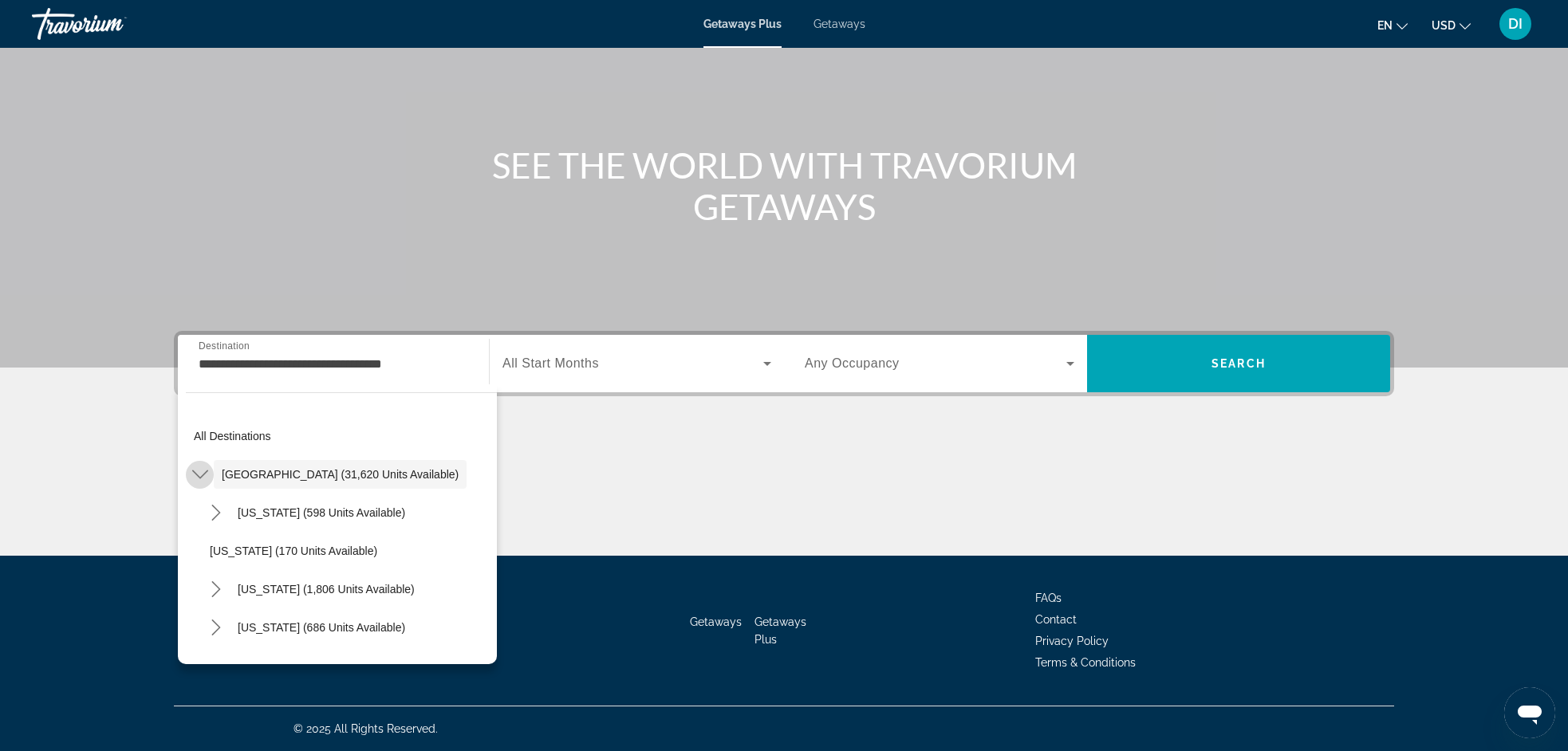
click at [202, 474] on icon "Toggle United States (31,620 units available) submenu" at bounding box center [200, 474] width 16 height 16
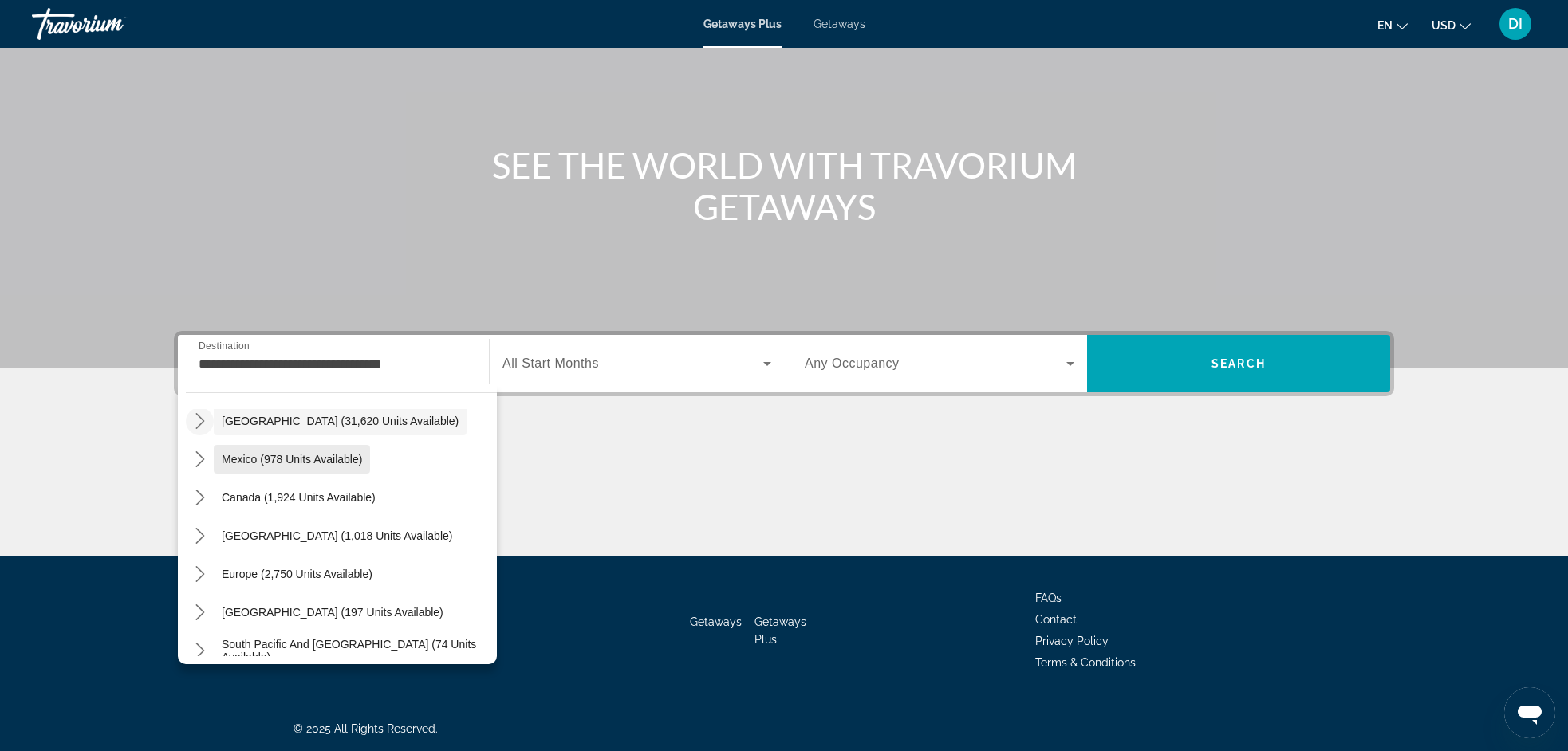
scroll to position [9, 0]
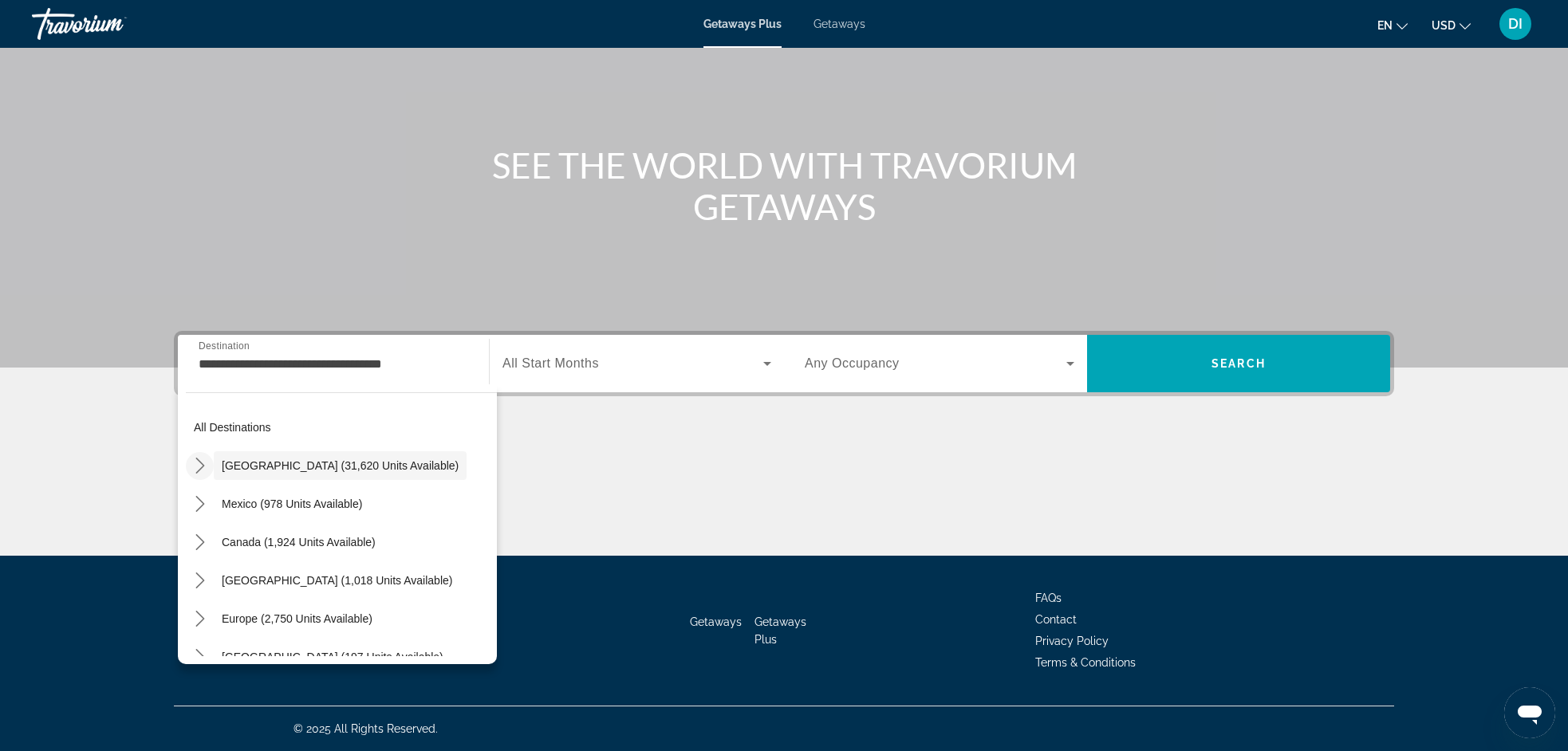
click at [205, 464] on icon "Toggle United States (31,620 units available) submenu" at bounding box center [200, 466] width 16 height 16
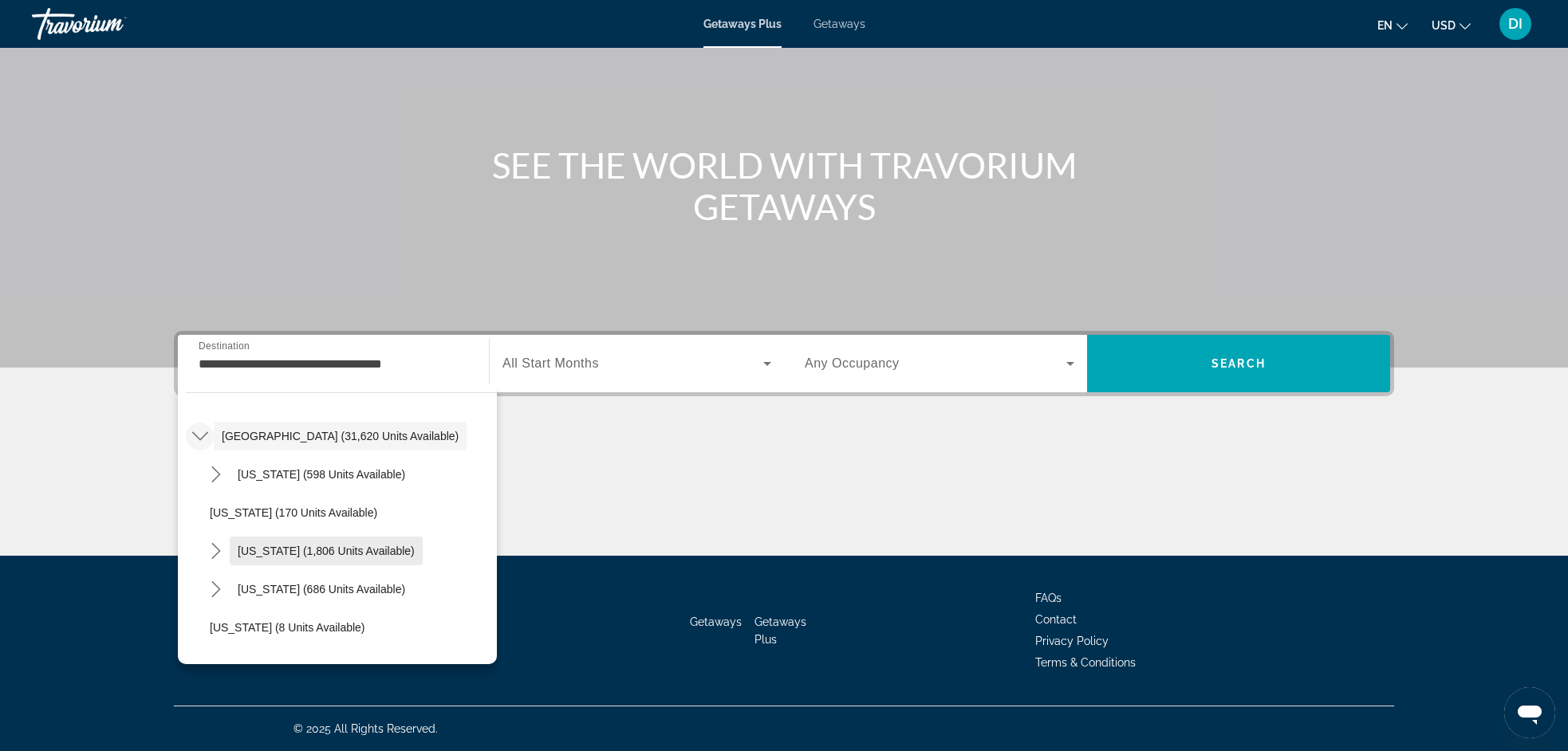
scroll to position [83, 0]
